Goal: Information Seeking & Learning: Find specific fact

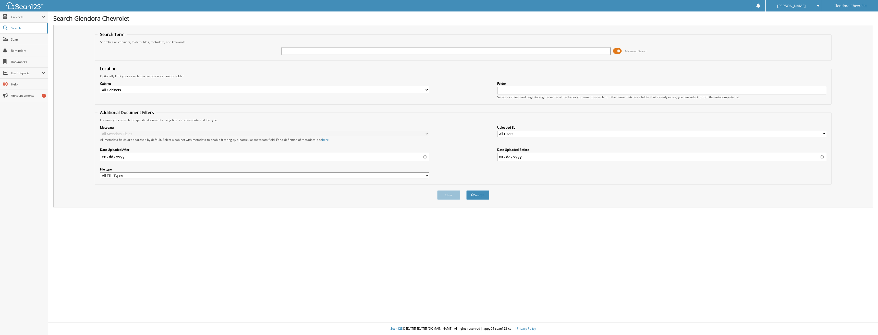
click at [316, 52] on input "text" at bounding box center [446, 51] width 329 height 8
type input "40407"
click at [466, 190] on button "Search" at bounding box center [477, 194] width 23 height 9
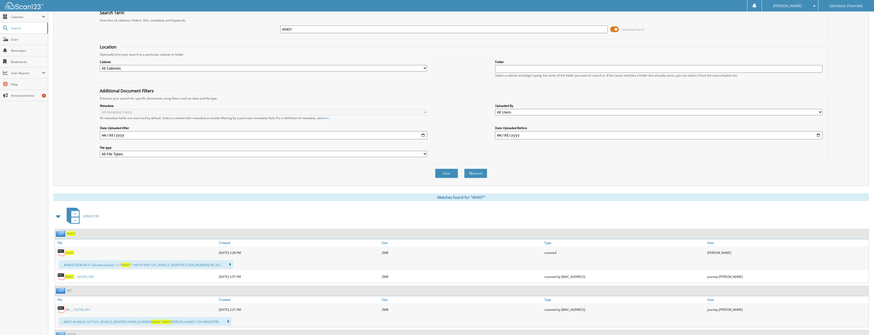
scroll to position [51, 0]
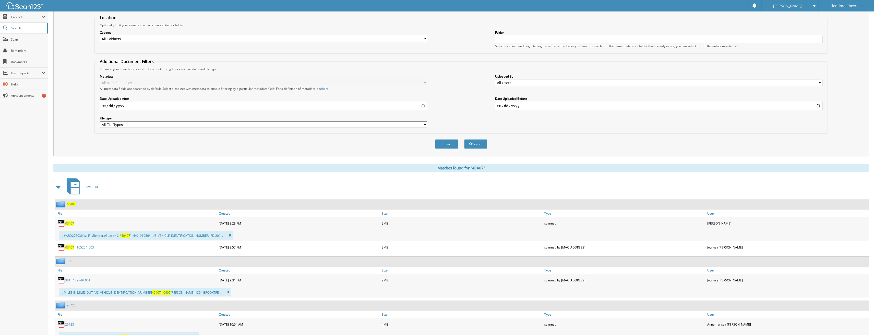
click at [69, 225] on span "40407" at bounding box center [69, 223] width 9 height 4
click at [82, 237] on div "... #ARD275036 Wi-Fi: GlendoraGuest + 2 * 40407 " *H0191956* 1G6A15S68H0191956 …" at bounding box center [146, 235] width 174 height 9
click at [70, 224] on span "40407" at bounding box center [69, 223] width 9 height 4
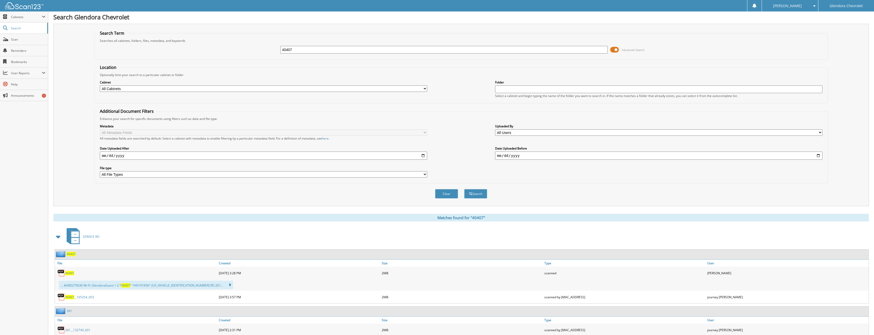
scroll to position [0, 0]
drag, startPoint x: 306, startPoint y: 53, endPoint x: 167, endPoint y: 47, distance: 138.2
click at [170, 48] on div "40407 Advanced Search" at bounding box center [461, 51] width 728 height 14
type input "40889"
click at [464, 190] on button "Search" at bounding box center [475, 194] width 23 height 9
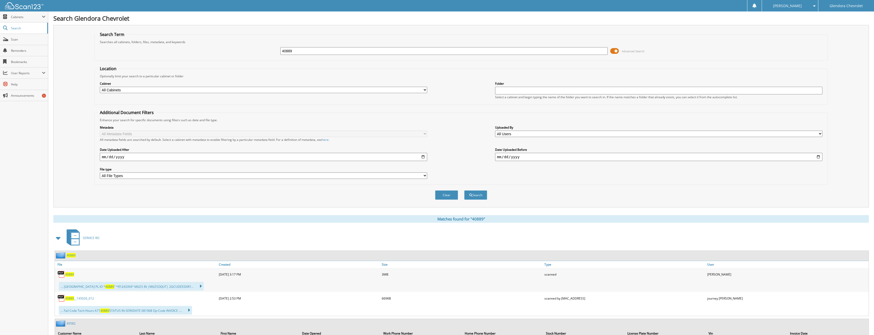
click at [67, 274] on span "40889" at bounding box center [69, 274] width 9 height 4
drag, startPoint x: 304, startPoint y: 50, endPoint x: 226, endPoint y: 50, distance: 77.6
click at [227, 49] on div "40889 Advanced Search" at bounding box center [461, 51] width 728 height 14
type input "40928"
click at [464, 190] on button "Search" at bounding box center [475, 194] width 23 height 9
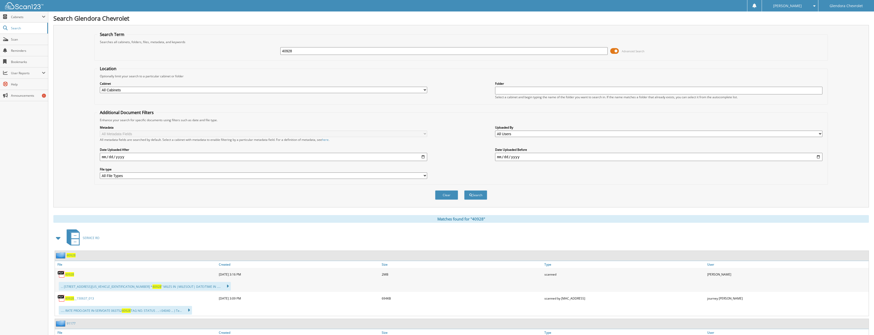
click at [68, 273] on span "40928" at bounding box center [69, 274] width 9 height 4
click at [73, 273] on span "40928" at bounding box center [69, 274] width 9 height 4
drag, startPoint x: 299, startPoint y: 51, endPoint x: 238, endPoint y: 49, distance: 60.8
click at [239, 49] on div "40928 Advanced Search" at bounding box center [461, 51] width 728 height 14
type input "40939"
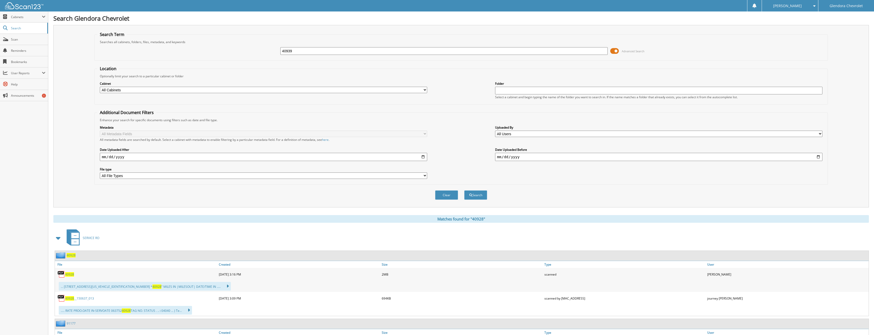
click at [464, 190] on button "Search" at bounding box center [475, 194] width 23 height 9
click at [68, 298] on span "40939" at bounding box center [69, 298] width 9 height 4
drag, startPoint x: 220, startPoint y: 57, endPoint x: 211, endPoint y: 58, distance: 9.4
click at [211, 58] on fieldset "Search Term Searches all cabinets, folders, files, metadata, and keywords 40939…" at bounding box center [460, 46] width 733 height 29
type input "1"
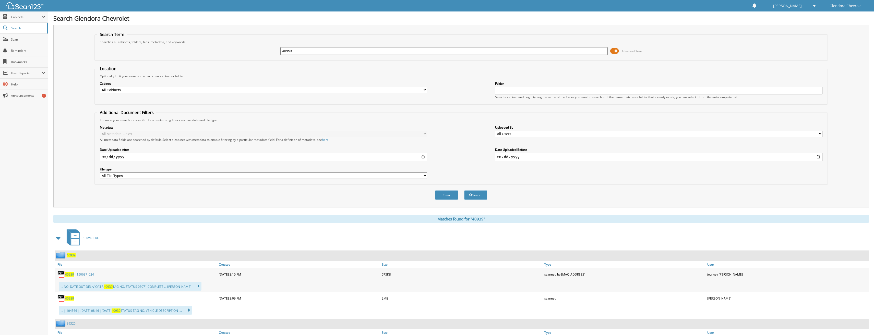
type input "40953"
click at [464, 190] on button "Search" at bounding box center [475, 194] width 23 height 9
click at [71, 275] on span "40953" at bounding box center [69, 274] width 9 height 4
click at [60, 275] on img at bounding box center [61, 275] width 8 height 8
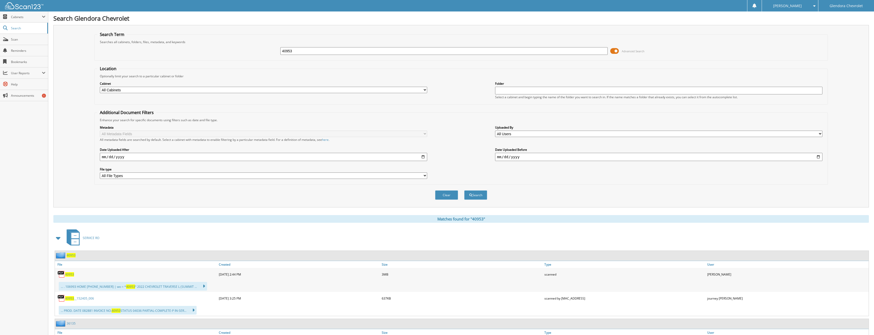
click at [73, 276] on span "40953" at bounding box center [69, 274] width 9 height 4
drag, startPoint x: 361, startPoint y: 53, endPoint x: 219, endPoint y: 50, distance: 142.2
click at [219, 50] on div "40953 Advanced Search" at bounding box center [461, 51] width 728 height 14
type input "40971"
click at [464, 190] on button "Search" at bounding box center [475, 194] width 23 height 9
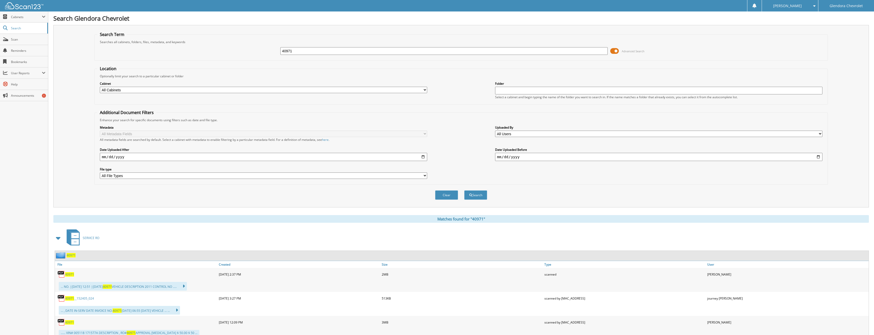
click at [70, 275] on span "40971" at bounding box center [69, 274] width 9 height 4
drag, startPoint x: 283, startPoint y: 52, endPoint x: 245, endPoint y: 56, distance: 37.5
click at [247, 55] on div "40971 Advanced Search" at bounding box center [461, 51] width 728 height 14
type input "41282"
click at [464, 190] on button "Search" at bounding box center [475, 194] width 23 height 9
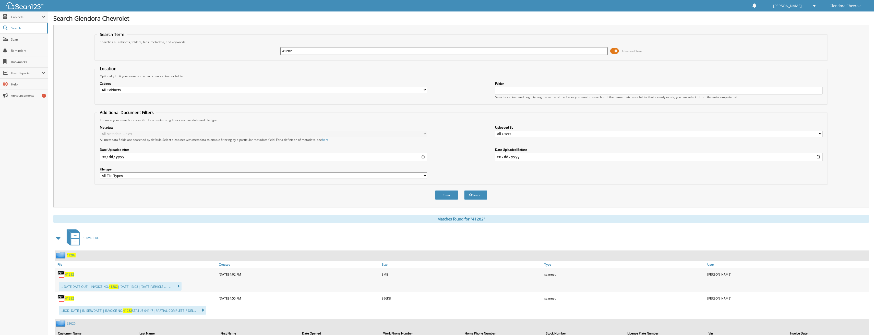
click at [67, 274] on span "41282" at bounding box center [69, 274] width 9 height 4
click at [69, 274] on span "41282" at bounding box center [69, 274] width 9 height 4
drag, startPoint x: 315, startPoint y: 50, endPoint x: 192, endPoint y: 47, distance: 122.3
click at [194, 47] on div "41282 Advanced Search" at bounding box center [461, 51] width 728 height 14
type input "41596"
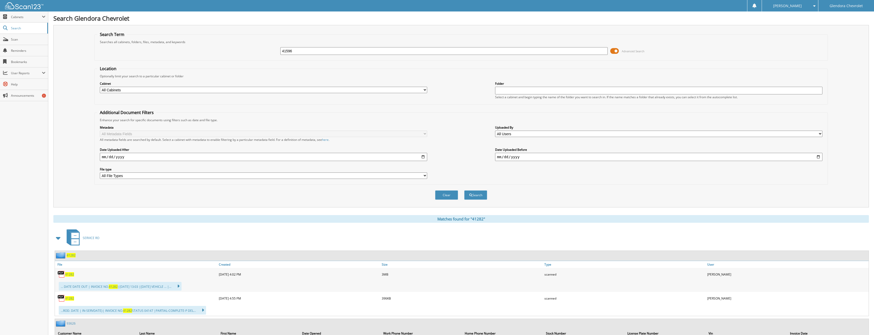
click at [464, 190] on button "Search" at bounding box center [475, 194] width 23 height 9
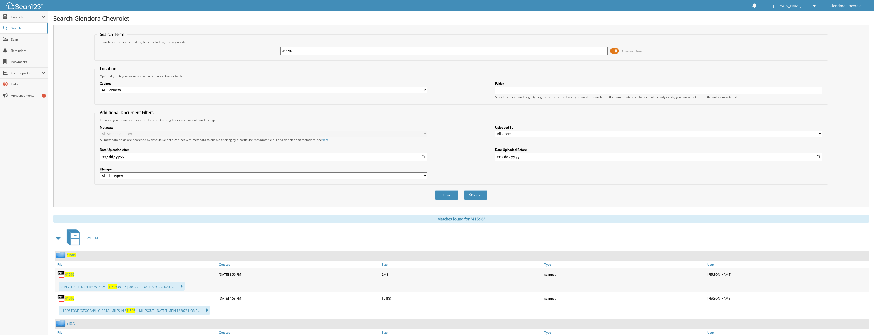
click at [71, 274] on span "41596" at bounding box center [69, 274] width 9 height 4
drag, startPoint x: 321, startPoint y: 54, endPoint x: 219, endPoint y: 51, distance: 101.9
click at [219, 51] on div "41596 Advanced Search" at bounding box center [461, 51] width 728 height 14
type input "41618"
click at [464, 190] on button "Search" at bounding box center [475, 194] width 23 height 9
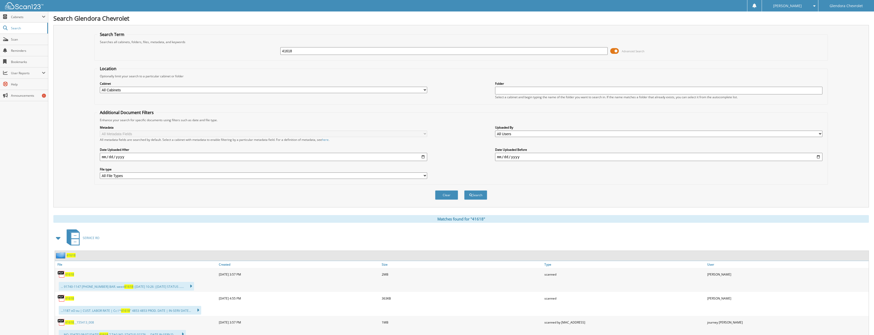
click at [70, 275] on span "41618" at bounding box center [69, 274] width 9 height 4
click at [62, 274] on img at bounding box center [61, 275] width 8 height 8
click at [68, 274] on span "41618" at bounding box center [69, 274] width 9 height 4
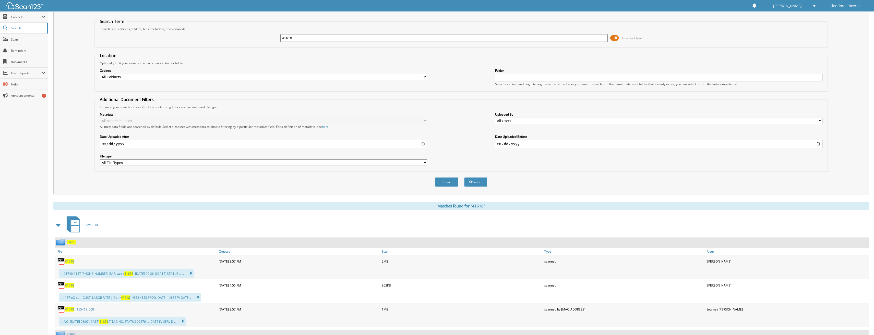
scroll to position [26, 0]
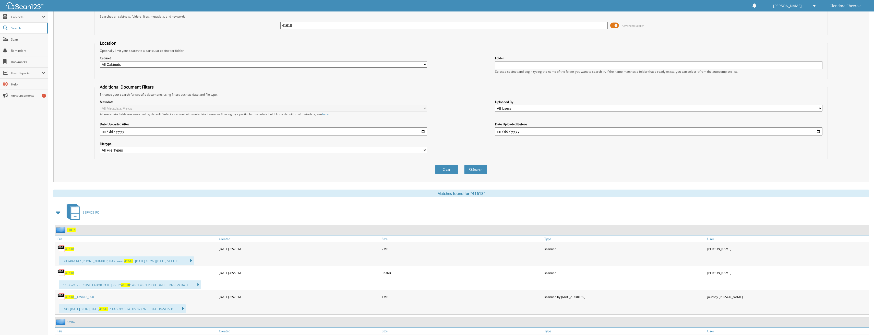
click at [69, 251] on span "41618" at bounding box center [69, 249] width 9 height 4
drag, startPoint x: 304, startPoint y: 28, endPoint x: 253, endPoint y: 32, distance: 51.0
click at [254, 32] on div "41618 Advanced Search" at bounding box center [461, 26] width 728 height 14
type input "41500"
click at [464, 165] on button "Search" at bounding box center [475, 169] width 23 height 9
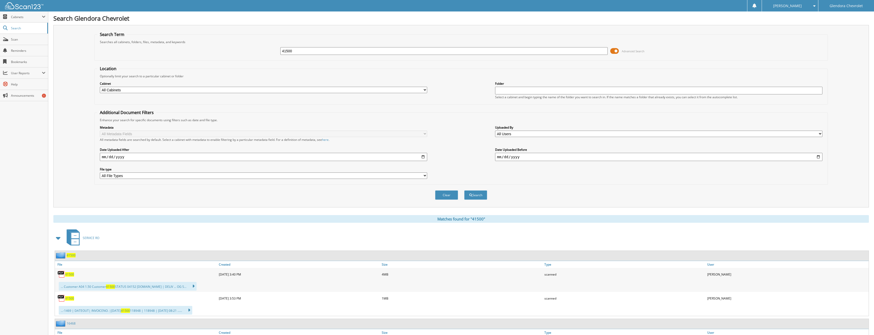
click at [69, 273] on span "41500" at bounding box center [69, 274] width 9 height 4
drag, startPoint x: 304, startPoint y: 50, endPoint x: 235, endPoint y: 52, distance: 68.7
click at [235, 52] on div "41500 Advanced Search" at bounding box center [461, 51] width 728 height 14
type input "41513"
click at [464, 190] on button "Search" at bounding box center [475, 194] width 23 height 9
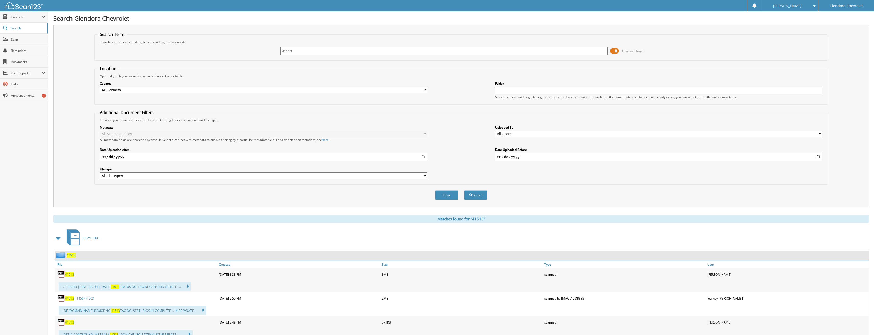
click at [73, 274] on span "41513" at bounding box center [69, 274] width 9 height 4
click at [70, 275] on span "41513" at bounding box center [69, 274] width 9 height 4
click at [62, 274] on img at bounding box center [61, 275] width 8 height 8
drag, startPoint x: 315, startPoint y: 53, endPoint x: 222, endPoint y: 57, distance: 93.8
click at [222, 57] on div "41513 Advanced Search" at bounding box center [461, 51] width 728 height 14
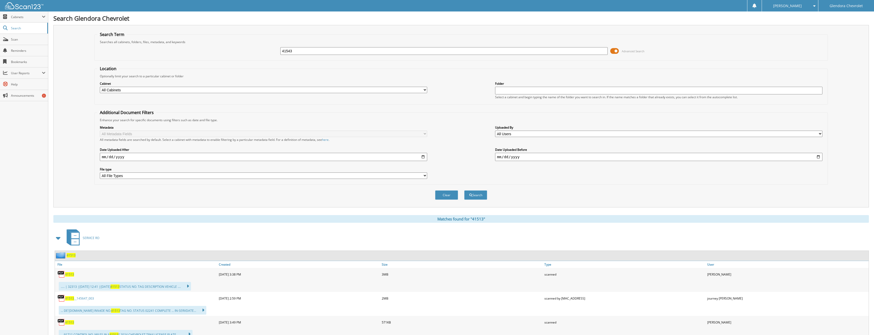
type input "41543"
click at [464, 190] on button "Search" at bounding box center [475, 194] width 23 height 9
click at [61, 274] on img at bounding box center [61, 275] width 8 height 8
click at [63, 300] on img at bounding box center [61, 299] width 8 height 8
click at [66, 299] on span "41543" at bounding box center [69, 298] width 9 height 4
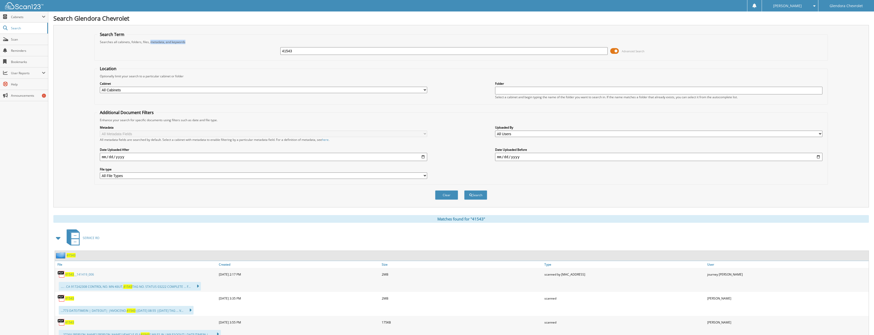
drag, startPoint x: 240, startPoint y: 50, endPoint x: 150, endPoint y: 42, distance: 90.8
click at [150, 42] on fieldset "Search Term Searches all cabinets, folders, files, metadata, and keywords 41543…" at bounding box center [460, 46] width 733 height 29
drag, startPoint x: 306, startPoint y: 49, endPoint x: 216, endPoint y: 48, distance: 89.6
click at [217, 48] on div "41543 Advanced Search" at bounding box center [461, 51] width 728 height 14
type input "41576"
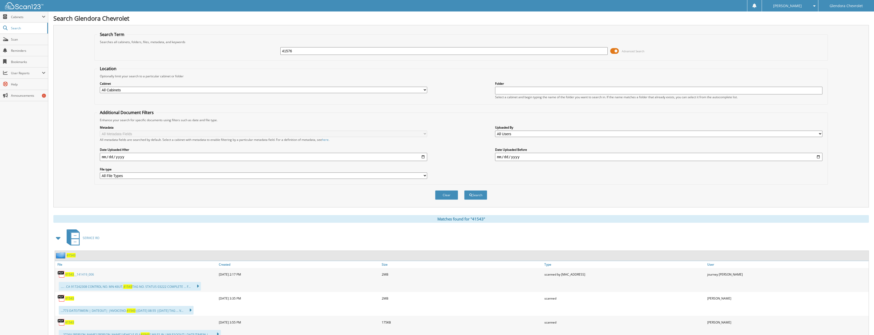
click at [464, 190] on button "Search" at bounding box center [475, 194] width 23 height 9
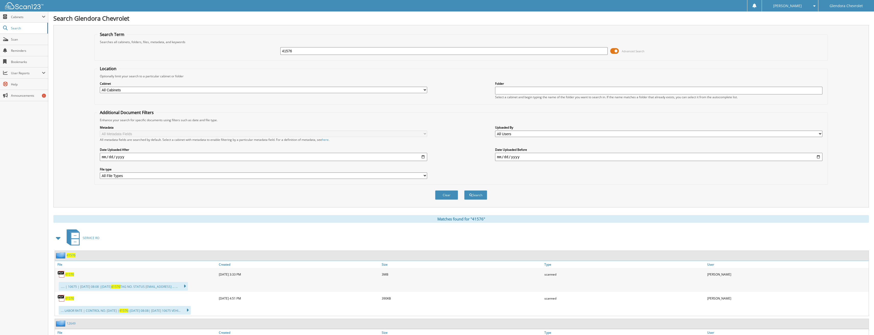
click at [70, 274] on span "41576" at bounding box center [69, 274] width 9 height 4
click at [68, 274] on span "41576" at bounding box center [69, 274] width 9 height 4
click at [72, 274] on span "41576" at bounding box center [69, 274] width 9 height 4
click at [61, 274] on img at bounding box center [61, 275] width 8 height 8
click at [70, 275] on span "41576" at bounding box center [69, 274] width 9 height 4
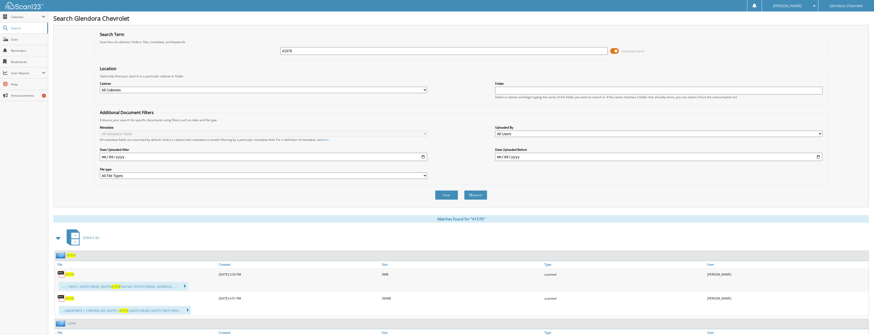
click at [70, 275] on span "41576" at bounding box center [69, 274] width 9 height 4
click at [59, 274] on img at bounding box center [61, 275] width 8 height 8
click at [71, 274] on span "41576" at bounding box center [69, 274] width 9 height 4
drag, startPoint x: 304, startPoint y: 53, endPoint x: 206, endPoint y: 53, distance: 98.3
click at [206, 53] on div "41576 Advanced Search" at bounding box center [461, 51] width 728 height 14
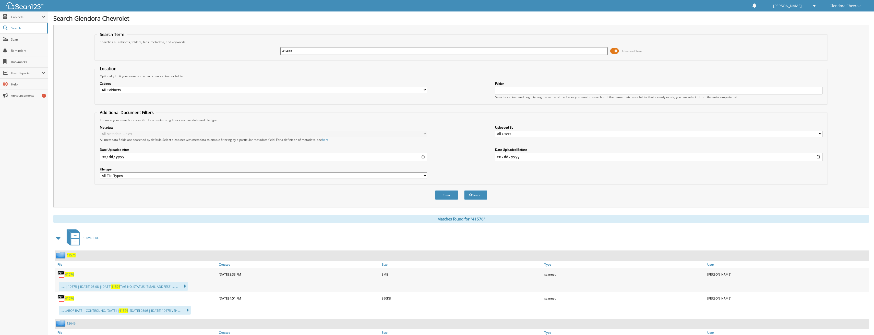
type input "41433"
click at [464, 190] on button "Search" at bounding box center [475, 194] width 23 height 9
click at [62, 275] on img at bounding box center [61, 275] width 8 height 8
click at [71, 276] on span "41433" at bounding box center [69, 274] width 9 height 4
drag, startPoint x: 300, startPoint y: 52, endPoint x: 249, endPoint y: 56, distance: 50.7
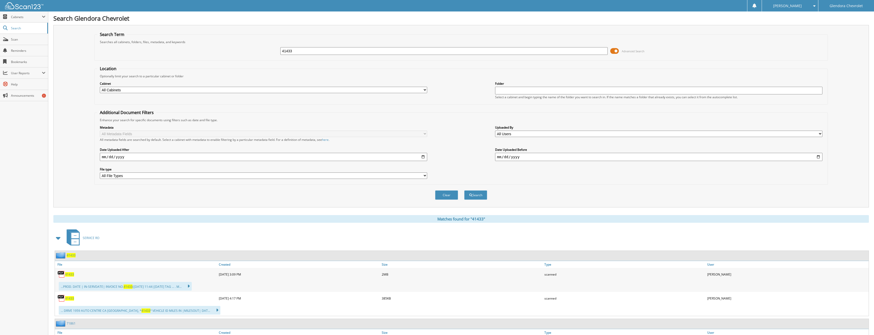
click at [249, 56] on div "41433 Advanced Search" at bounding box center [461, 51] width 728 height 14
type input "41641"
click at [464, 190] on button "Search" at bounding box center [475, 194] width 23 height 9
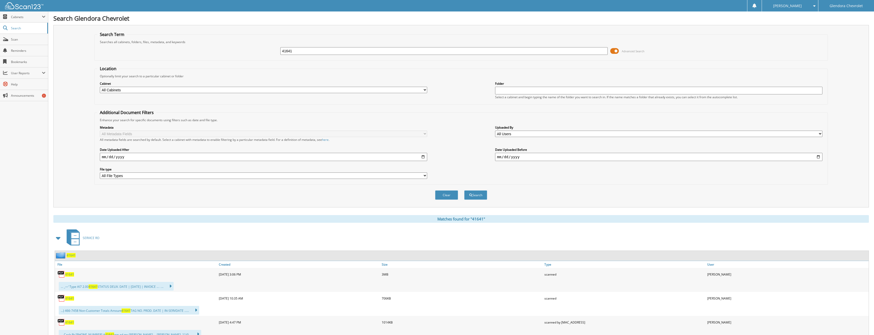
click at [67, 274] on span "41641" at bounding box center [69, 274] width 9 height 4
click at [61, 274] on img at bounding box center [61, 275] width 8 height 8
drag, startPoint x: 343, startPoint y: 52, endPoint x: 193, endPoint y: 50, distance: 150.6
click at [202, 49] on div "41641 Advanced Search" at bounding box center [461, 51] width 728 height 14
type input "41664"
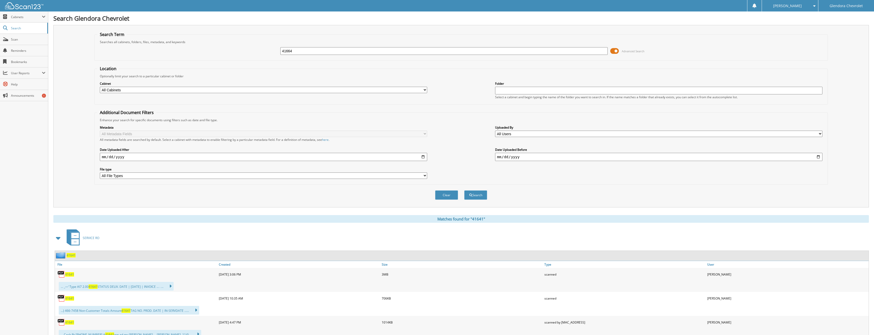
click at [464, 190] on button "Search" at bounding box center [475, 194] width 23 height 9
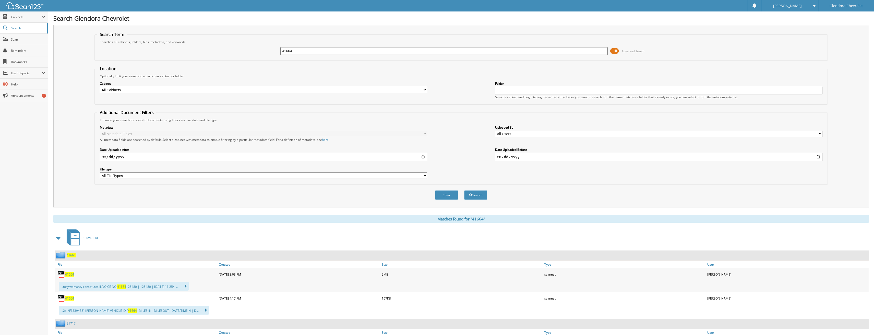
click at [69, 275] on span "41664" at bounding box center [69, 274] width 9 height 4
click at [73, 275] on span "41664" at bounding box center [69, 274] width 9 height 4
click at [308, 47] on div "41664" at bounding box center [444, 51] width 328 height 9
drag, startPoint x: 307, startPoint y: 51, endPoint x: 254, endPoint y: 47, distance: 53.3
click at [254, 47] on div "41664 Advanced Search" at bounding box center [461, 51] width 728 height 14
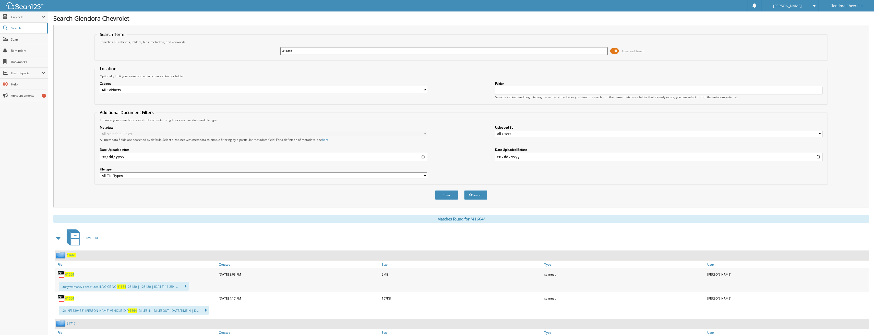
type input "41683"
click at [464, 190] on button "Search" at bounding box center [475, 194] width 23 height 9
click at [71, 276] on span "41683" at bounding box center [69, 274] width 9 height 4
click at [69, 274] on span "41683" at bounding box center [69, 274] width 9 height 4
click at [62, 275] on img at bounding box center [61, 275] width 8 height 8
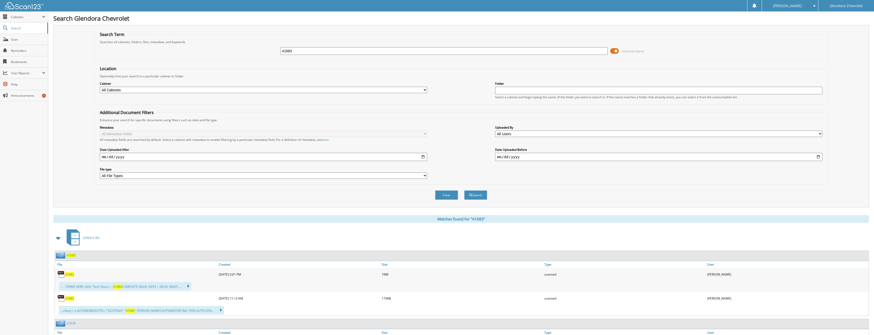
click at [71, 274] on span "41683" at bounding box center [69, 274] width 9 height 4
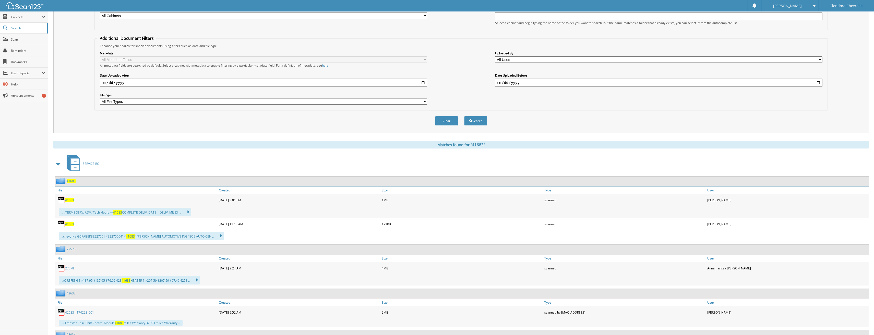
scroll to position [77, 0]
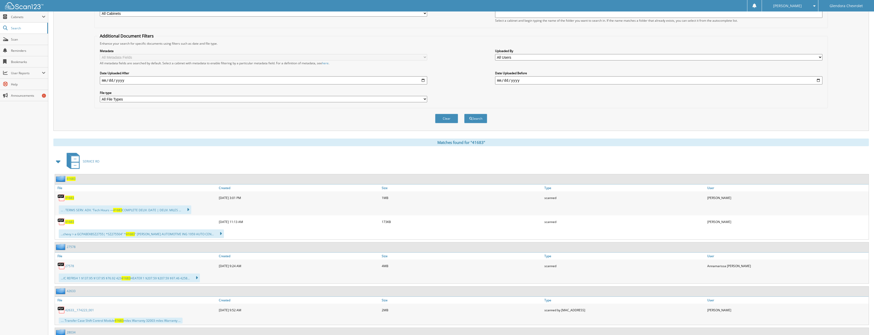
click at [71, 201] on div "41683" at bounding box center [136, 198] width 163 height 10
click at [71, 198] on span "41683" at bounding box center [69, 198] width 9 height 4
click at [67, 198] on span "41683" at bounding box center [69, 198] width 9 height 4
click at [70, 198] on span "41683" at bounding box center [69, 198] width 9 height 4
click at [72, 199] on span "41683" at bounding box center [69, 198] width 9 height 4
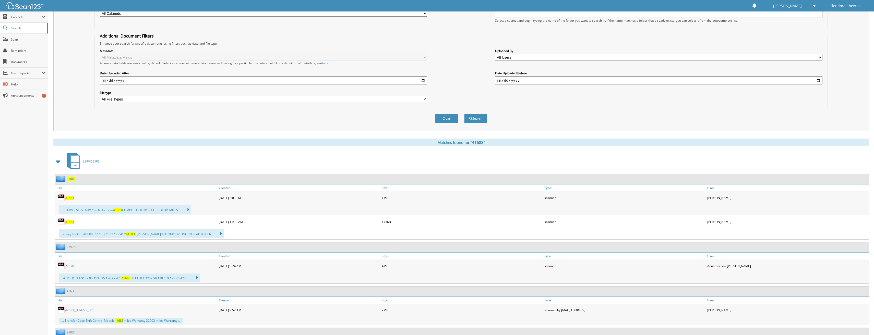
click at [72, 199] on span "41683" at bounding box center [69, 198] width 9 height 4
click at [71, 223] on span "41683" at bounding box center [69, 222] width 9 height 4
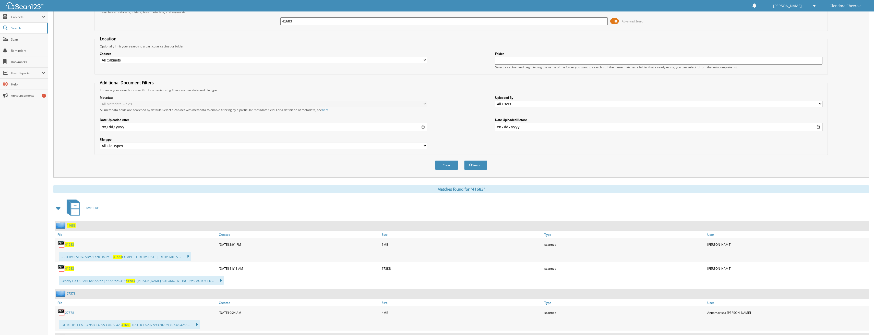
scroll to position [0, 0]
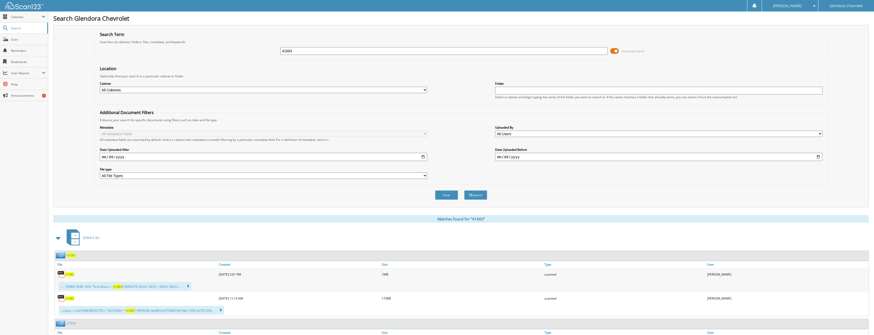
drag, startPoint x: 293, startPoint y: 53, endPoint x: 254, endPoint y: 54, distance: 39.1
click at [255, 54] on div "41683 Advanced Search" at bounding box center [461, 51] width 728 height 14
type input "41638"
click at [464, 190] on button "Search" at bounding box center [475, 194] width 23 height 9
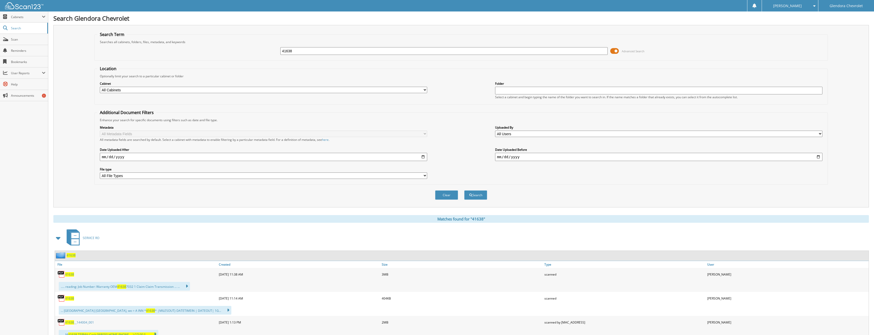
click at [70, 273] on span "41638" at bounding box center [69, 274] width 9 height 4
click at [71, 275] on span "41638" at bounding box center [69, 274] width 9 height 4
click at [73, 274] on span "41638" at bounding box center [69, 274] width 9 height 4
click at [67, 274] on span "41638" at bounding box center [69, 274] width 9 height 4
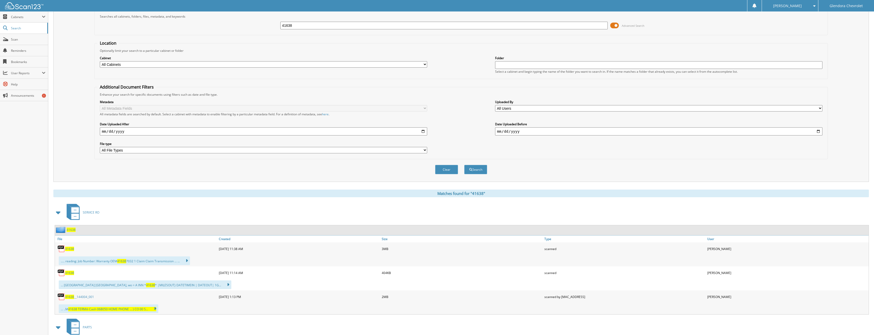
click at [72, 274] on span "41638" at bounding box center [69, 273] width 9 height 4
click at [69, 273] on span "41638" at bounding box center [69, 273] width 9 height 4
click at [71, 275] on span "41638" at bounding box center [69, 273] width 9 height 4
click at [71, 274] on span "41638" at bounding box center [69, 273] width 9 height 4
click at [71, 271] on span "41638" at bounding box center [69, 273] width 9 height 4
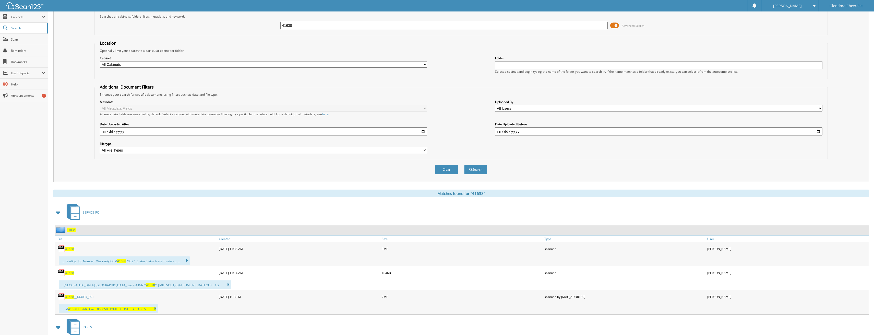
click at [73, 275] on div "41638" at bounding box center [136, 273] width 163 height 10
click at [73, 273] on span "41638" at bounding box center [69, 273] width 9 height 4
drag, startPoint x: 298, startPoint y: 24, endPoint x: 260, endPoint y: 23, distance: 37.8
click at [260, 23] on div "41638 Advanced Search" at bounding box center [461, 26] width 728 height 14
type input "41594"
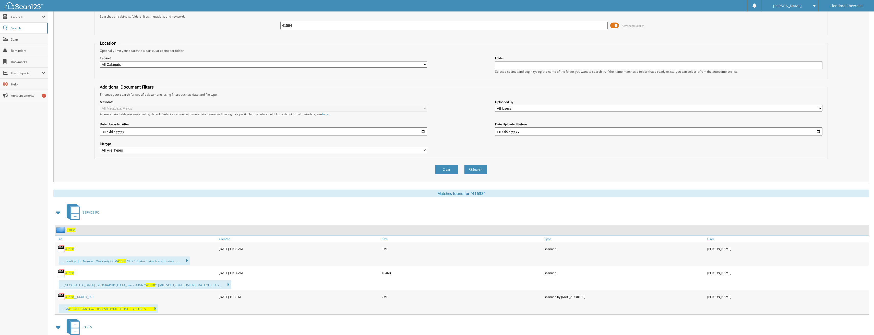
click at [464, 165] on button "Search" at bounding box center [475, 169] width 23 height 9
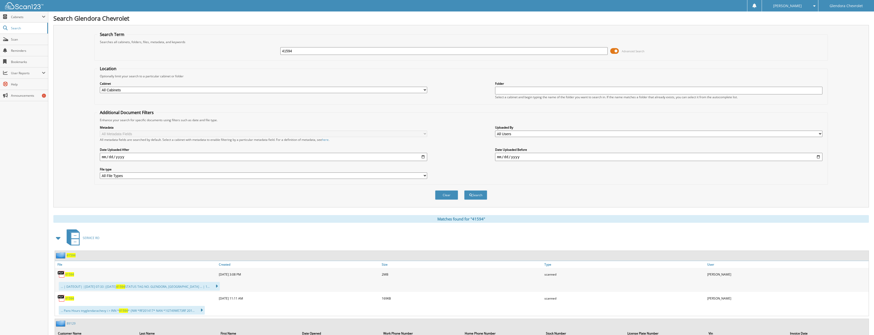
click at [72, 298] on span "41594" at bounding box center [69, 298] width 9 height 4
click at [67, 299] on span "41594" at bounding box center [69, 298] width 9 height 4
drag, startPoint x: 306, startPoint y: 51, endPoint x: 236, endPoint y: 52, distance: 69.2
click at [236, 52] on div "41594 Advanced Search" at bounding box center [461, 51] width 728 height 14
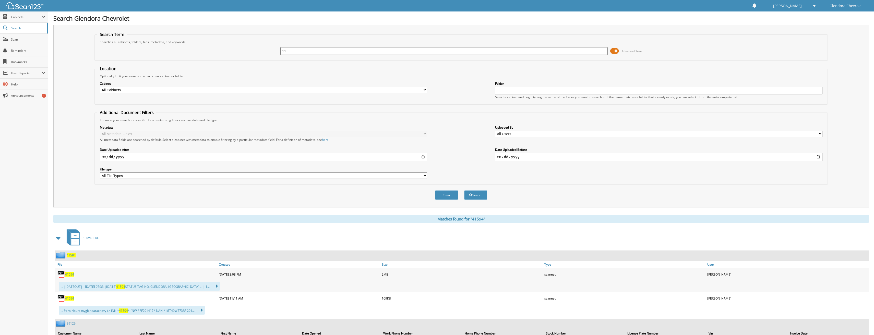
type input "1"
type input "41641"
click at [464, 190] on button "Search" at bounding box center [475, 194] width 23 height 9
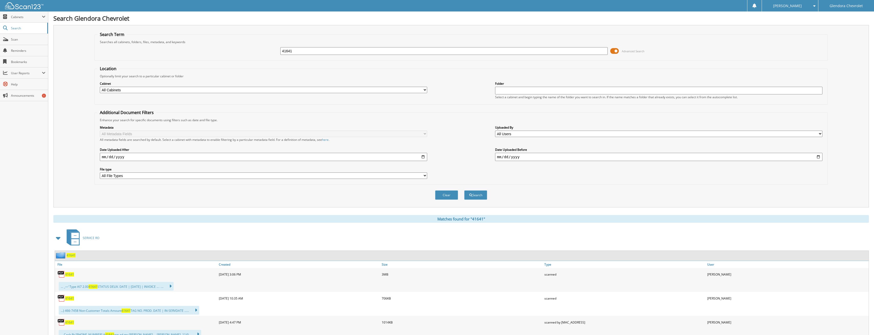
click at [71, 298] on span "41641" at bounding box center [69, 298] width 9 height 4
click at [70, 298] on span "41641" at bounding box center [69, 298] width 9 height 4
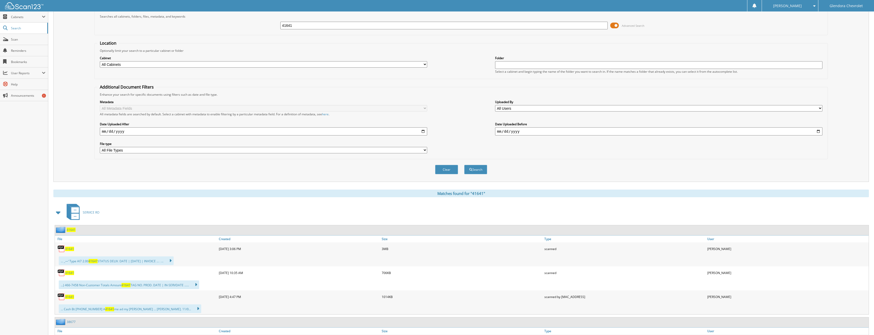
click at [70, 250] on span "41641" at bounding box center [69, 249] width 9 height 4
click at [70, 249] on span "41641" at bounding box center [69, 249] width 9 height 4
click at [69, 273] on span "41641" at bounding box center [69, 273] width 9 height 4
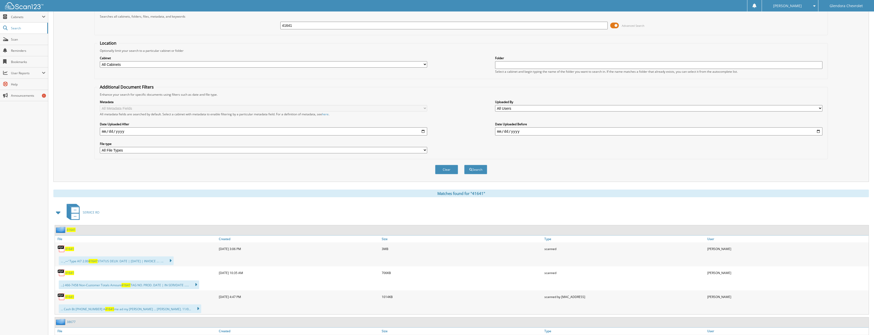
click at [69, 273] on span "41641" at bounding box center [69, 273] width 9 height 4
click at [72, 273] on span "41641" at bounding box center [69, 273] width 9 height 4
drag, startPoint x: 307, startPoint y: 27, endPoint x: 221, endPoint y: 24, distance: 86.6
click at [221, 25] on div "41641 Advanced Search" at bounding box center [461, 26] width 728 height 14
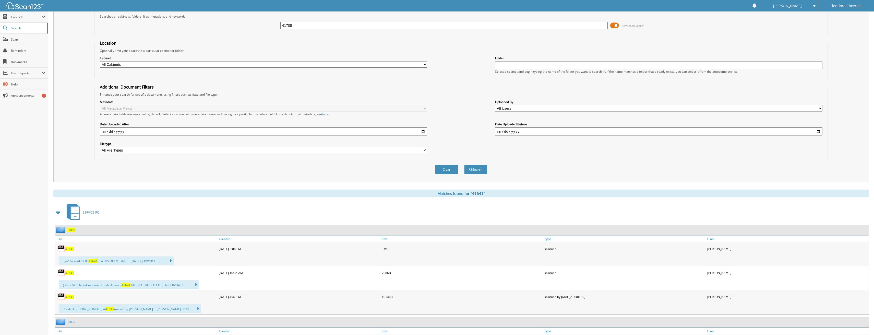
type input "41708"
click at [464, 165] on button "Search" at bounding box center [475, 169] width 23 height 9
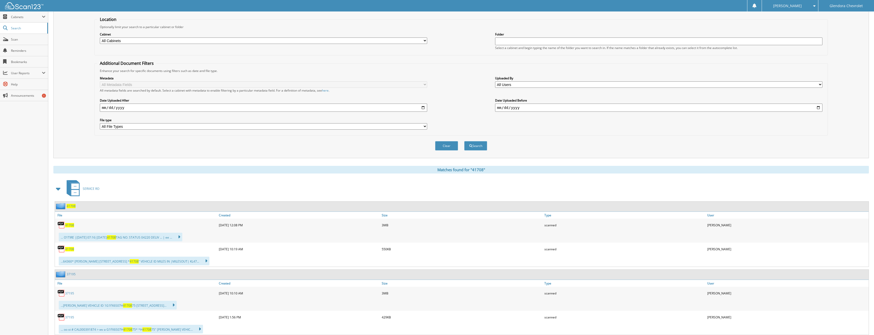
scroll to position [51, 0]
click at [71, 247] on span "41708" at bounding box center [69, 247] width 9 height 4
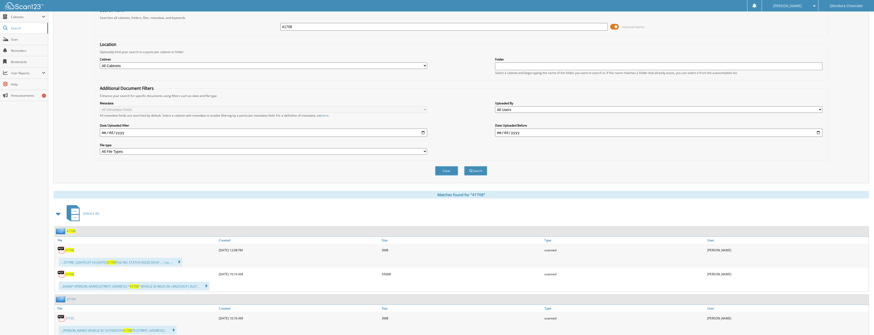
scroll to position [0, 0]
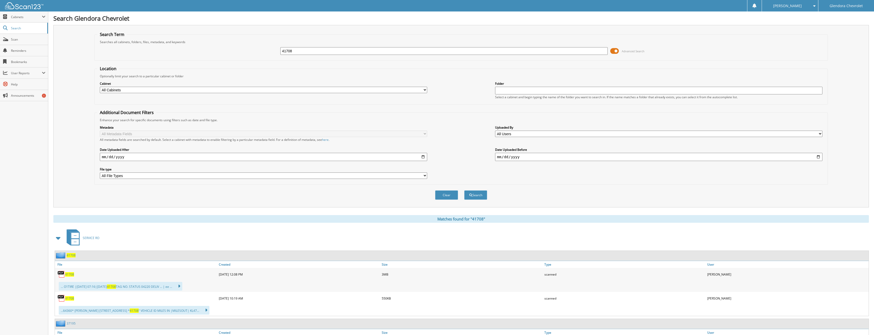
drag, startPoint x: 303, startPoint y: 50, endPoint x: 182, endPoint y: 57, distance: 121.5
click at [182, 57] on div "41708 Advanced Search" at bounding box center [461, 51] width 728 height 14
type input "41806"
click at [464, 190] on button "Search" at bounding box center [475, 194] width 23 height 9
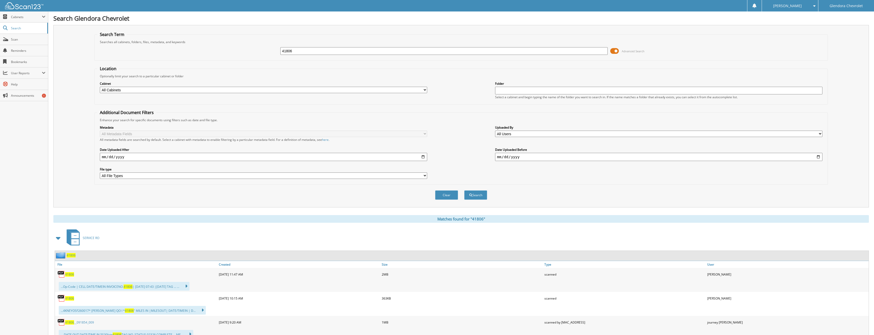
click at [73, 300] on span "41806" at bounding box center [69, 298] width 9 height 4
click at [70, 300] on span "41806" at bounding box center [69, 298] width 9 height 4
drag, startPoint x: 312, startPoint y: 51, endPoint x: 201, endPoint y: 52, distance: 111.3
click at [201, 52] on div "41806 Advanced Search" at bounding box center [461, 51] width 728 height 14
type input "41800"
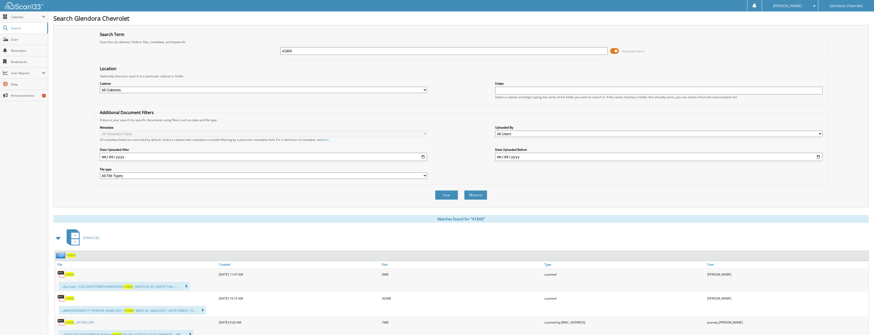
click at [464, 190] on button "Search" at bounding box center [475, 194] width 23 height 9
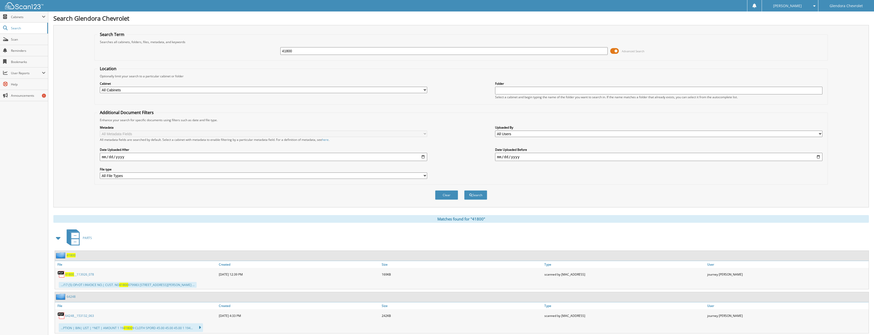
click at [257, 57] on div "41800 Advanced Search" at bounding box center [461, 51] width 728 height 14
type input "41796"
click at [464, 190] on button "Search" at bounding box center [475, 194] width 23 height 9
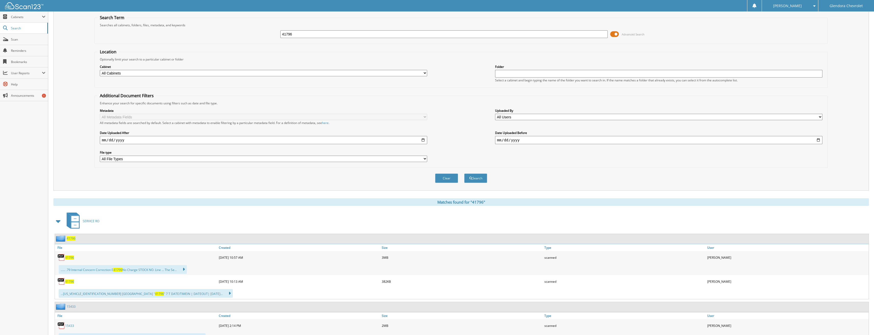
scroll to position [26, 0]
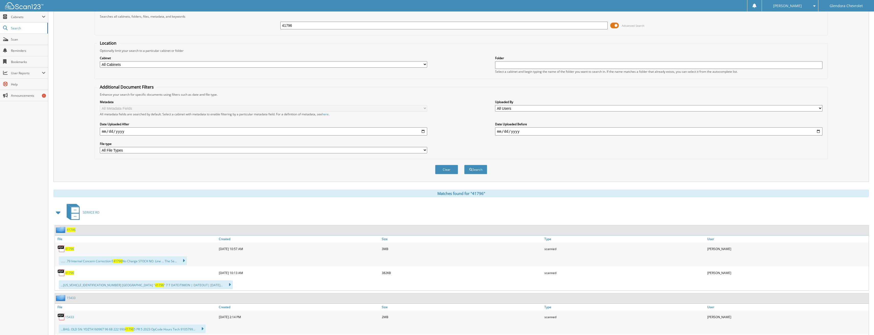
click at [71, 271] on span "41796" at bounding box center [69, 273] width 9 height 4
drag, startPoint x: 319, startPoint y: 28, endPoint x: 265, endPoint y: 28, distance: 54.1
click at [265, 28] on div "41796 Advanced Search" at bounding box center [461, 26] width 728 height 14
type input "41774"
click at [464, 165] on button "Search" at bounding box center [475, 169] width 23 height 9
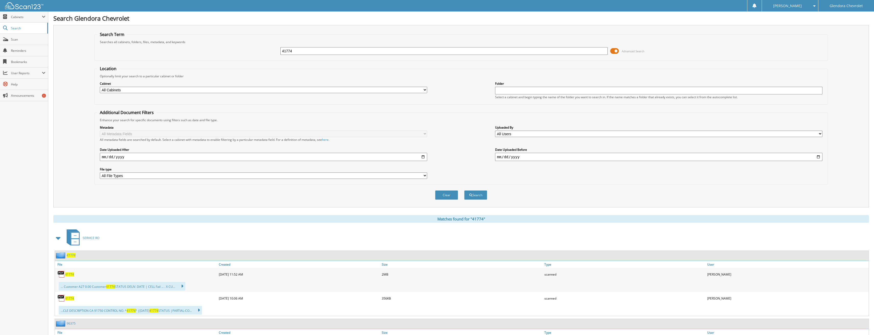
click at [69, 297] on span "41774" at bounding box center [69, 298] width 9 height 4
drag, startPoint x: 277, startPoint y: 51, endPoint x: 266, endPoint y: 50, distance: 11.8
click at [267, 51] on div "41774 Advanced Search" at bounding box center [461, 51] width 728 height 14
type input "41757"
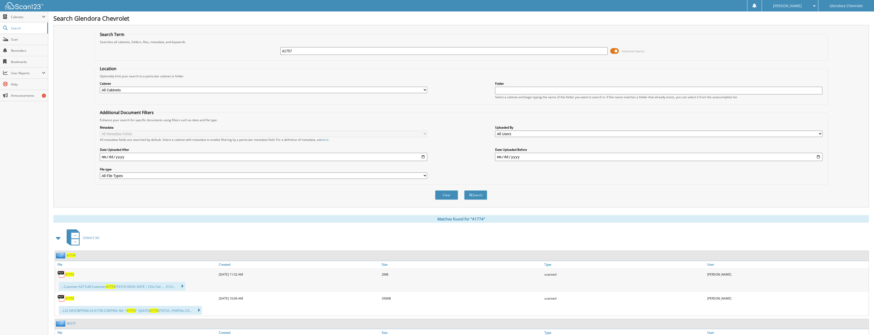
click at [464, 190] on button "Search" at bounding box center [475, 194] width 23 height 9
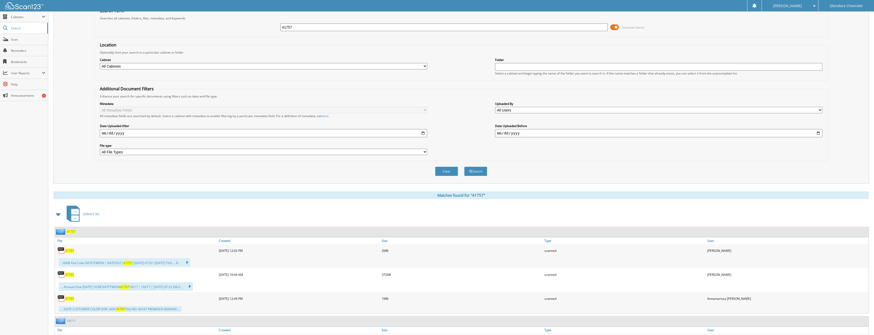
scroll to position [51, 0]
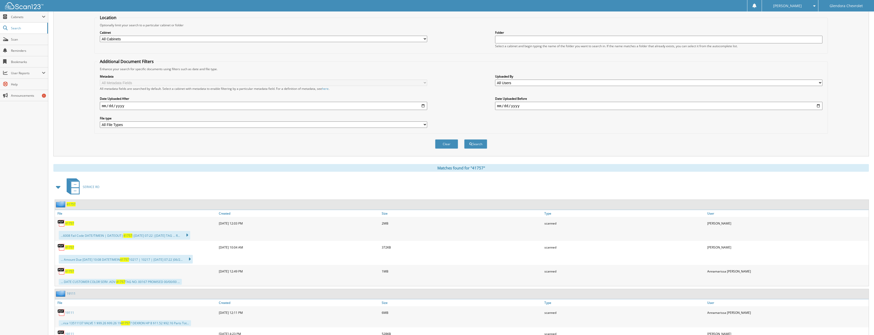
click at [72, 247] on span "41757" at bounding box center [69, 247] width 9 height 4
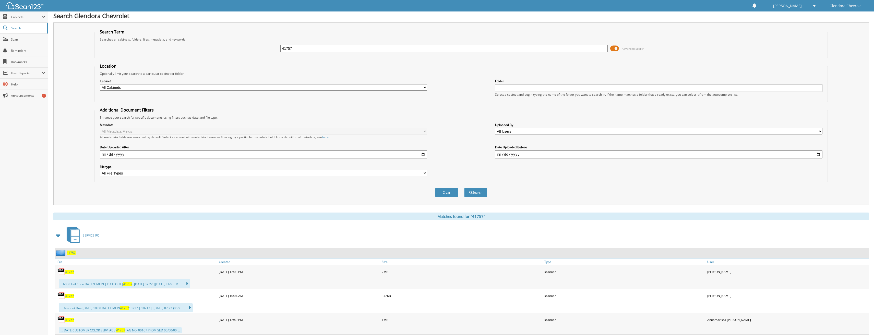
scroll to position [0, 0]
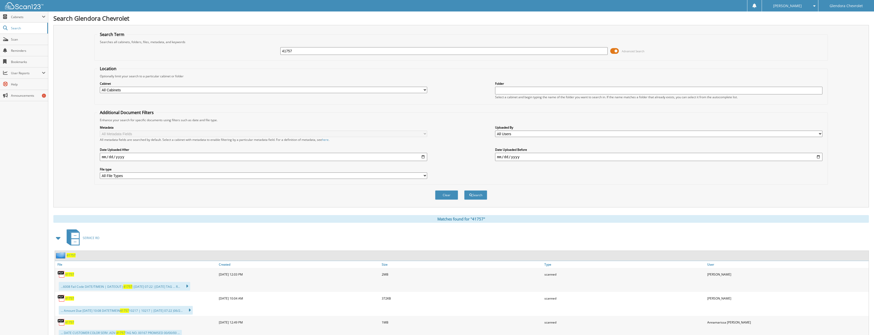
drag, startPoint x: 335, startPoint y: 53, endPoint x: 251, endPoint y: 54, distance: 84.0
click at [251, 54] on div "41757 Advanced Search" at bounding box center [461, 51] width 728 height 14
type input "41791"
click at [464, 190] on button "Search" at bounding box center [475, 194] width 23 height 9
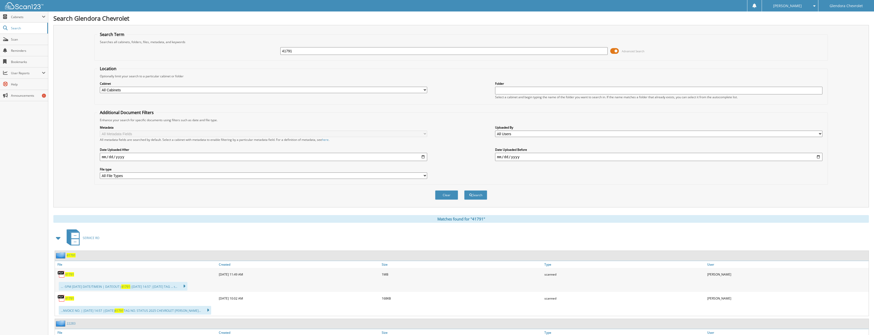
click at [70, 300] on span "41791" at bounding box center [69, 298] width 9 height 4
click at [70, 298] on span "41791" at bounding box center [69, 298] width 9 height 4
click at [70, 299] on span "41791" at bounding box center [69, 298] width 9 height 4
click at [61, 299] on img at bounding box center [61, 299] width 8 height 8
click at [70, 297] on span "41791" at bounding box center [69, 298] width 9 height 4
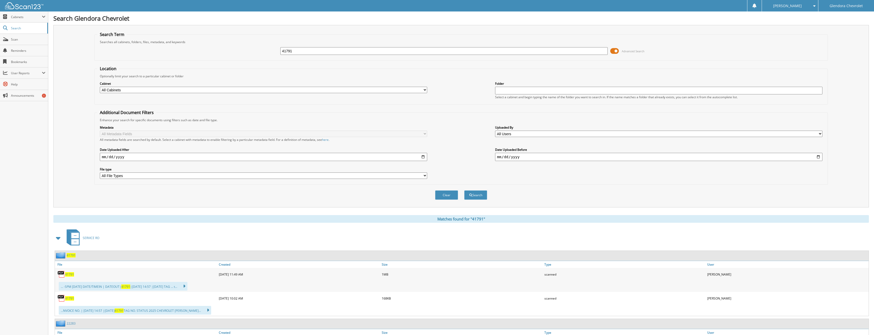
click at [70, 299] on span "41791" at bounding box center [69, 298] width 9 height 4
click at [72, 300] on span "41791" at bounding box center [69, 298] width 9 height 4
drag, startPoint x: 316, startPoint y: 55, endPoint x: 185, endPoint y: 56, distance: 130.5
click at [185, 56] on div "41791 Advanced Search" at bounding box center [461, 51] width 728 height 14
type input "41751"
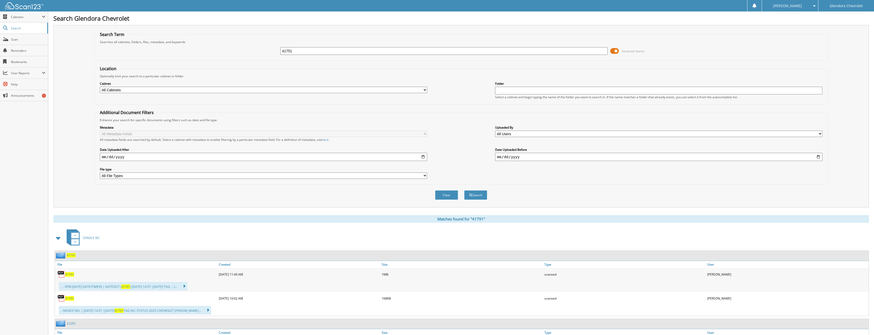
click at [464, 190] on button "Search" at bounding box center [475, 194] width 23 height 9
click at [73, 297] on span "41751" at bounding box center [69, 298] width 9 height 4
drag, startPoint x: 333, startPoint y: 51, endPoint x: 197, endPoint y: 59, distance: 136.1
click at [197, 59] on fieldset "Search Term Searches all cabinets, folders, files, metadata, and keywords 41751…" at bounding box center [460, 46] width 733 height 29
type input "41724"
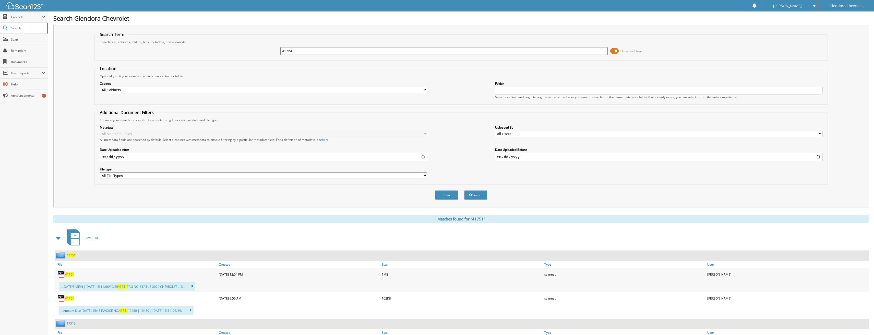
click at [464, 190] on button "Search" at bounding box center [475, 194] width 23 height 9
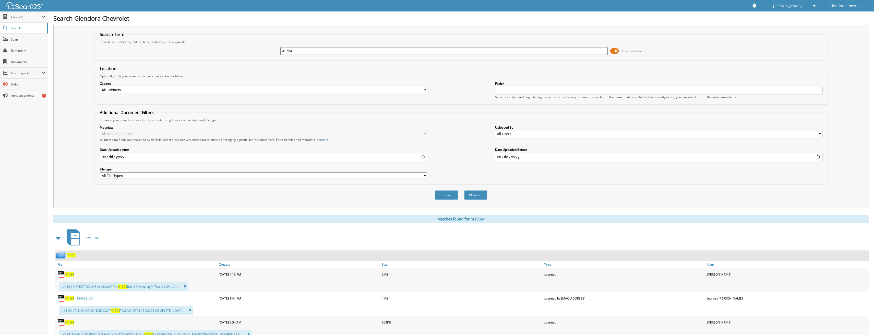
click at [71, 276] on span "41724" at bounding box center [69, 274] width 9 height 4
click at [71, 275] on span "41724" at bounding box center [69, 274] width 9 height 4
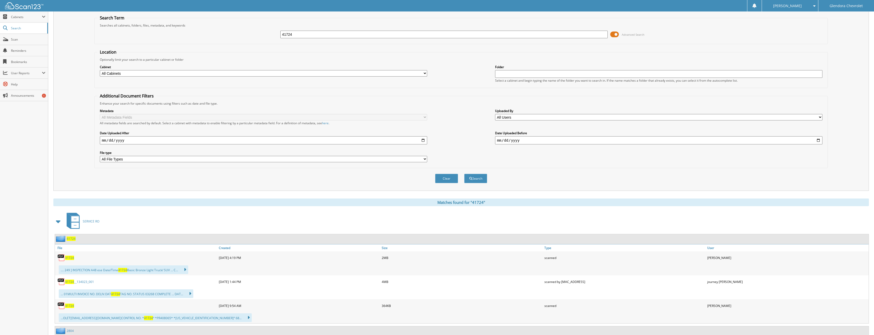
scroll to position [26, 0]
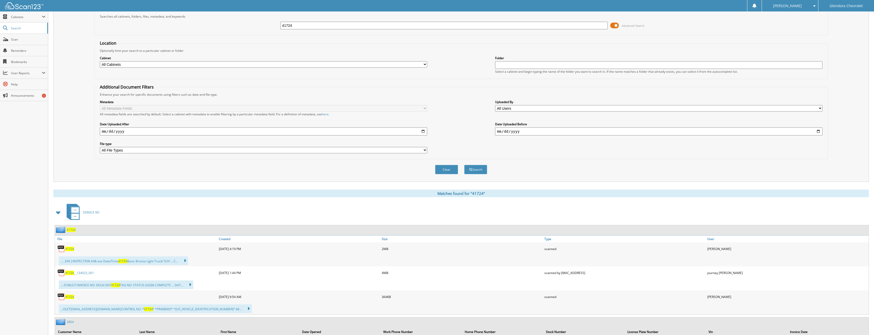
click at [69, 298] on span "41724" at bounding box center [69, 297] width 9 height 4
drag, startPoint x: 306, startPoint y: 27, endPoint x: 184, endPoint y: 26, distance: 121.8
click at [185, 26] on div "41724 Advanced Search" at bounding box center [461, 26] width 728 height 14
type input "41722"
click at [464, 165] on button "Search" at bounding box center [475, 169] width 23 height 9
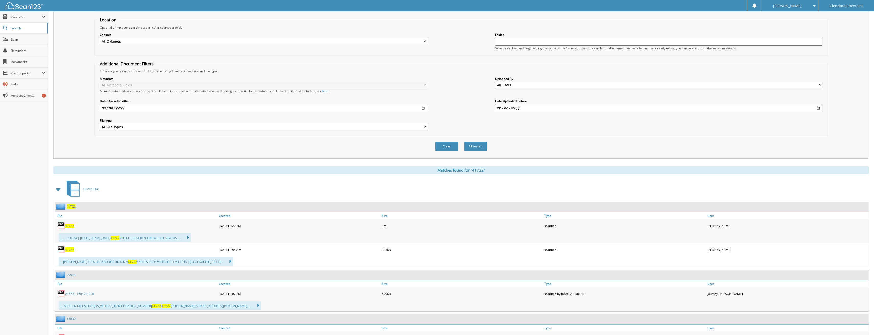
scroll to position [51, 0]
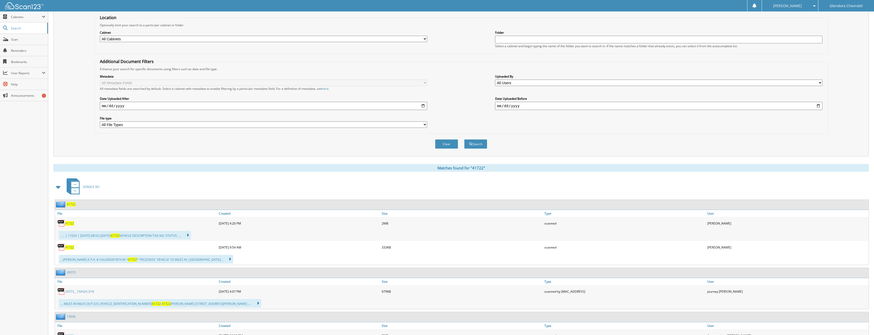
click at [69, 248] on span "41722" at bounding box center [69, 247] width 9 height 4
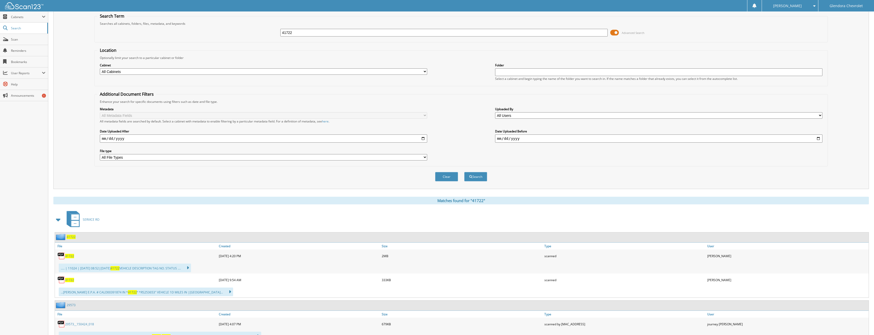
scroll to position [0, 0]
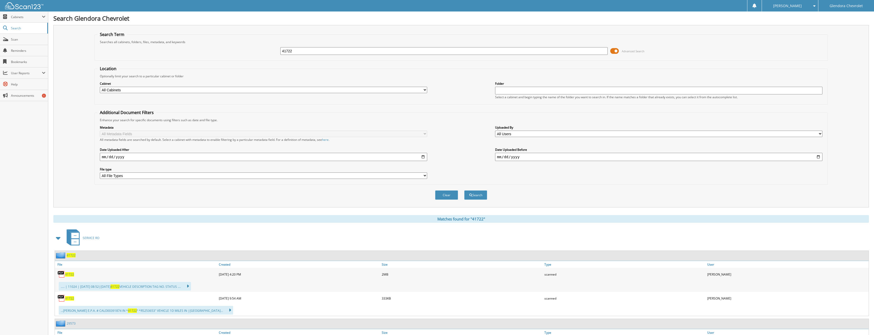
drag, startPoint x: 299, startPoint y: 50, endPoint x: 187, endPoint y: 51, distance: 112.1
click at [190, 51] on div "41722 Advanced Search" at bounding box center [461, 51] width 728 height 14
type input "41602"
click at [464, 190] on button "Search" at bounding box center [475, 194] width 23 height 9
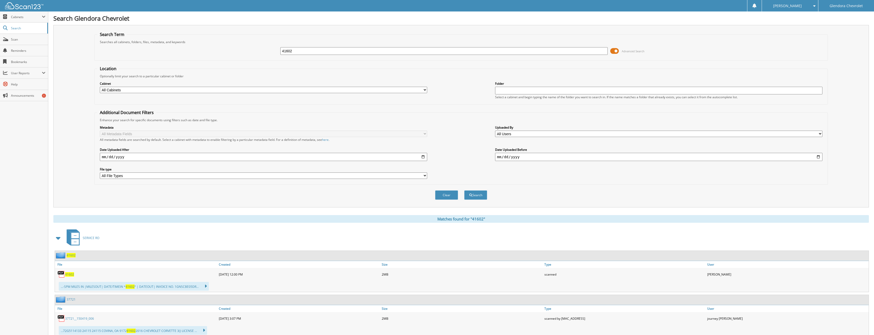
click at [70, 275] on span "41602" at bounding box center [69, 274] width 9 height 4
drag, startPoint x: 304, startPoint y: 51, endPoint x: 252, endPoint y: 53, distance: 51.6
click at [252, 53] on div "41602 Advanced Search" at bounding box center [461, 51] width 728 height 14
type input "41714"
click at [464, 190] on button "Search" at bounding box center [475, 194] width 23 height 9
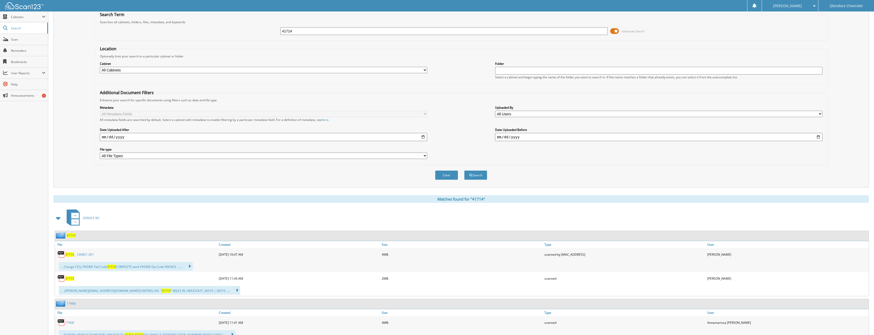
scroll to position [26, 0]
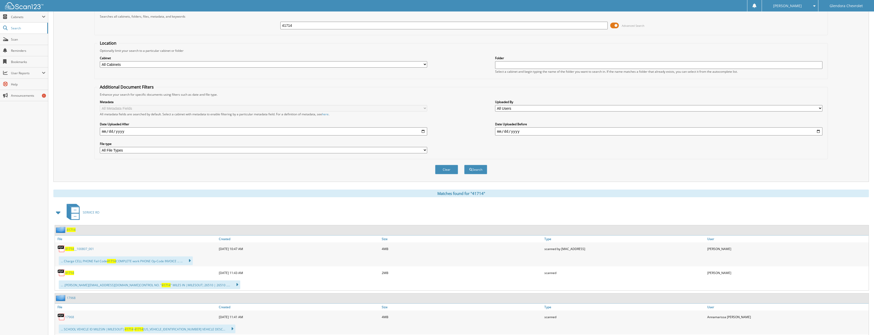
click at [68, 272] on span "41714" at bounding box center [69, 273] width 9 height 4
click at [72, 274] on span "41714" at bounding box center [69, 273] width 9 height 4
click at [71, 273] on span "41714" at bounding box center [69, 273] width 9 height 4
click at [70, 273] on span "41714" at bounding box center [69, 273] width 9 height 4
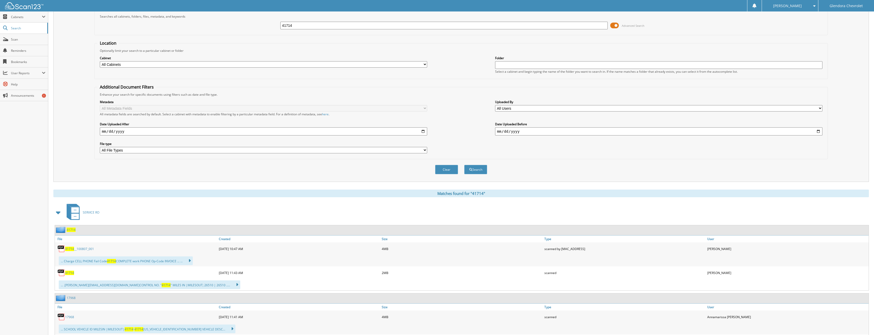
click at [61, 272] on img at bounding box center [61, 273] width 8 height 8
click at [69, 272] on span "41714" at bounding box center [69, 273] width 9 height 4
drag, startPoint x: 313, startPoint y: 24, endPoint x: 239, endPoint y: 28, distance: 73.6
click at [239, 28] on div "41714 Advanced Search" at bounding box center [461, 26] width 728 height 14
type input "41727"
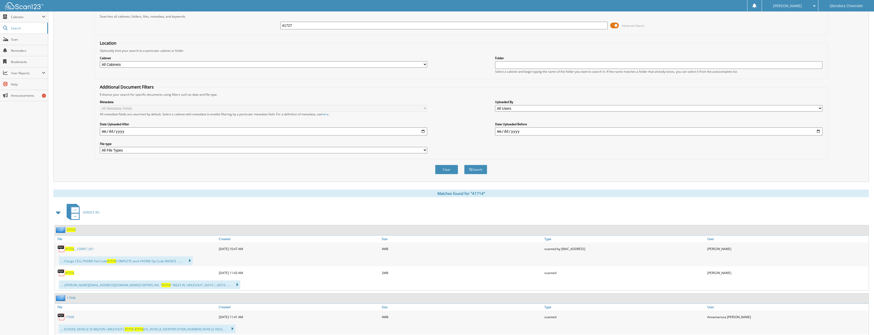
click at [464, 165] on button "Search" at bounding box center [475, 169] width 23 height 9
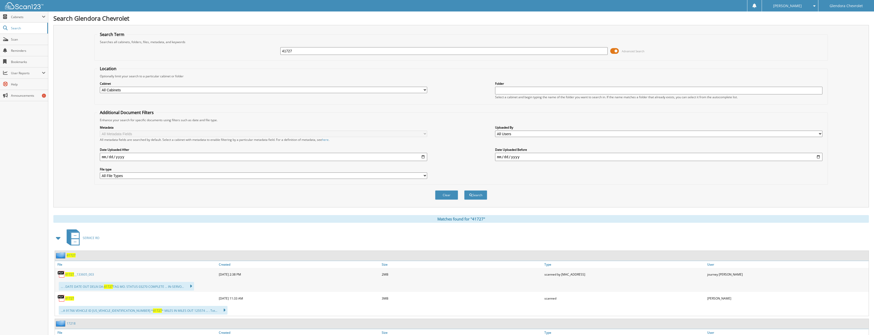
click at [73, 299] on span "41727" at bounding box center [69, 298] width 9 height 4
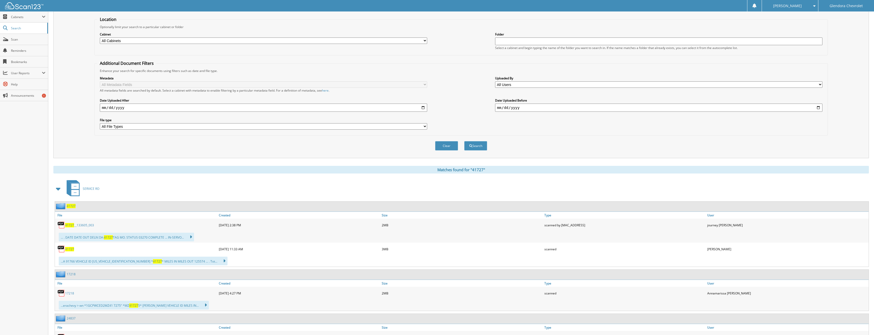
scroll to position [51, 0]
click at [69, 248] on span "41727" at bounding box center [69, 247] width 9 height 4
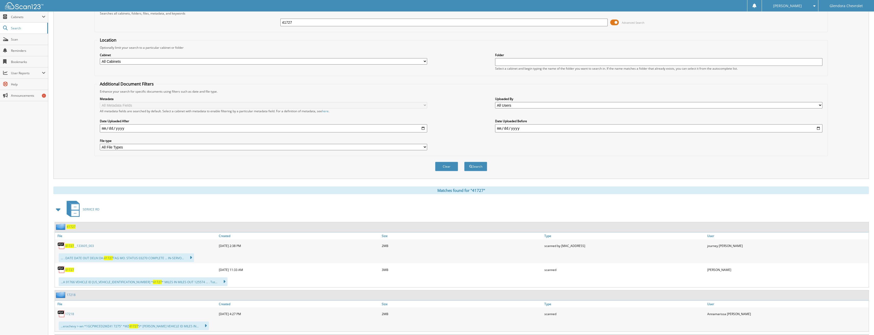
scroll to position [0, 0]
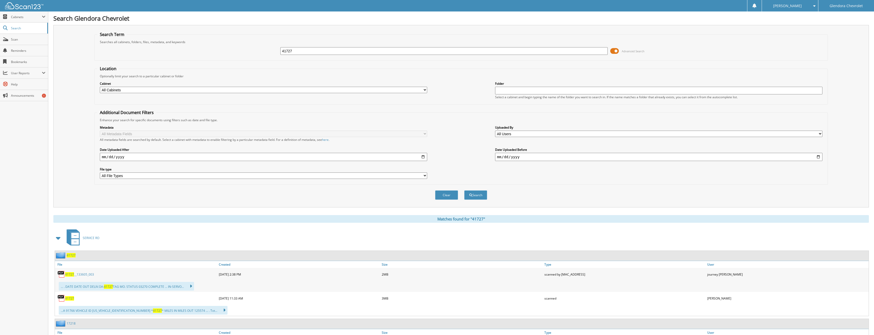
drag, startPoint x: 316, startPoint y: 54, endPoint x: 213, endPoint y: 56, distance: 102.9
click at [214, 56] on div "41727 Advanced Search" at bounding box center [461, 51] width 728 height 14
type input "41732"
click at [464, 190] on button "Search" at bounding box center [475, 194] width 23 height 9
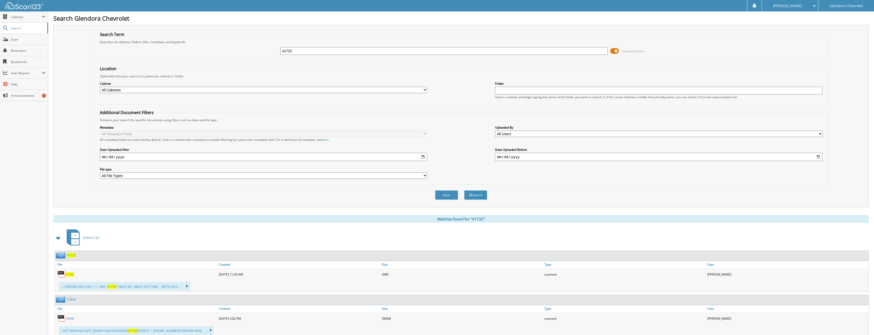
click at [69, 276] on span "41732" at bounding box center [69, 274] width 9 height 4
click at [69, 273] on span "41732" at bounding box center [69, 274] width 9 height 4
drag, startPoint x: 307, startPoint y: 52, endPoint x: 223, endPoint y: 54, distance: 83.5
click at [232, 55] on div "41732 Advanced Search" at bounding box center [461, 51] width 728 height 14
type input "41736"
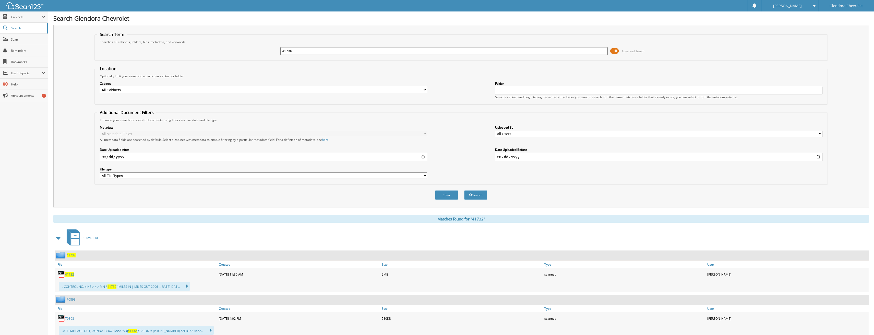
click at [464, 190] on button "Search" at bounding box center [475, 194] width 23 height 9
click at [69, 277] on span "41736" at bounding box center [69, 274] width 9 height 4
click at [69, 275] on span "41736" at bounding box center [69, 274] width 9 height 4
drag, startPoint x: 309, startPoint y: 54, endPoint x: 177, endPoint y: 57, distance: 131.8
click at [177, 57] on div "41736 Advanced Search" at bounding box center [461, 51] width 728 height 14
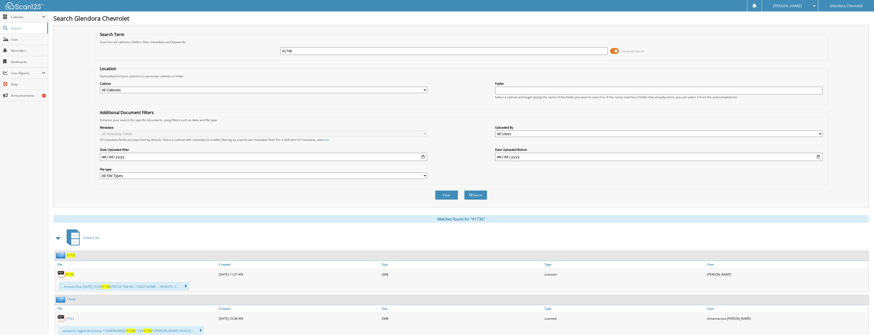
type input "41746"
click at [464, 190] on button "Search" at bounding box center [475, 194] width 23 height 9
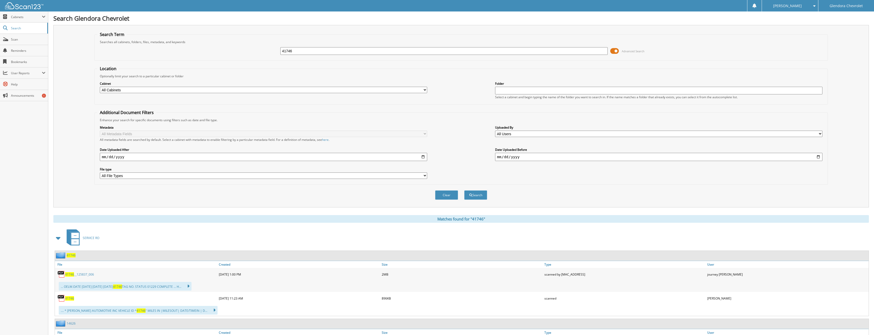
click at [69, 297] on span "41746" at bounding box center [69, 298] width 9 height 4
click at [69, 300] on span "41746" at bounding box center [69, 298] width 9 height 4
drag, startPoint x: 297, startPoint y: 49, endPoint x: 246, endPoint y: 53, distance: 51.2
click at [246, 53] on div "41746 Advanced Search" at bounding box center [461, 51] width 728 height 14
click at [21, 27] on span "Search" at bounding box center [28, 28] width 34 height 4
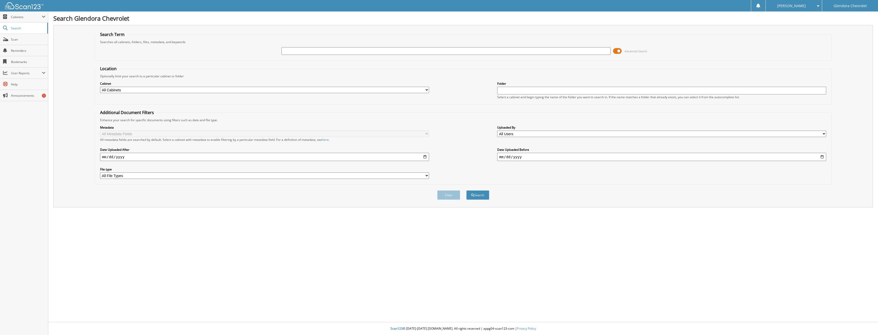
click at [18, 4] on img at bounding box center [24, 5] width 38 height 7
click at [293, 51] on input "text" at bounding box center [446, 51] width 329 height 8
type input "3055"
click at [466, 190] on button "Search" at bounding box center [477, 194] width 23 height 9
type input "3055"
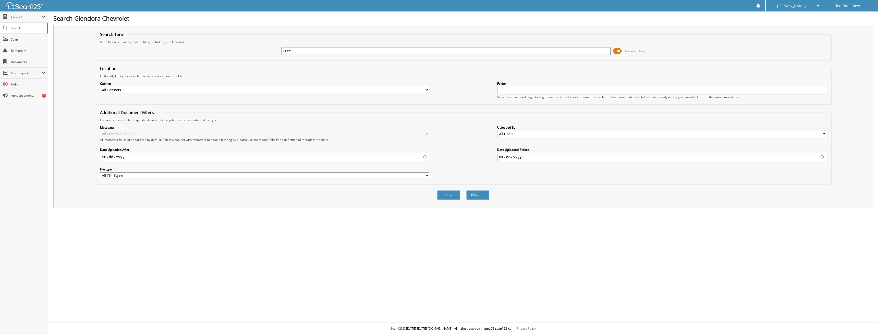
click at [466, 190] on button "Search" at bounding box center [477, 194] width 23 height 9
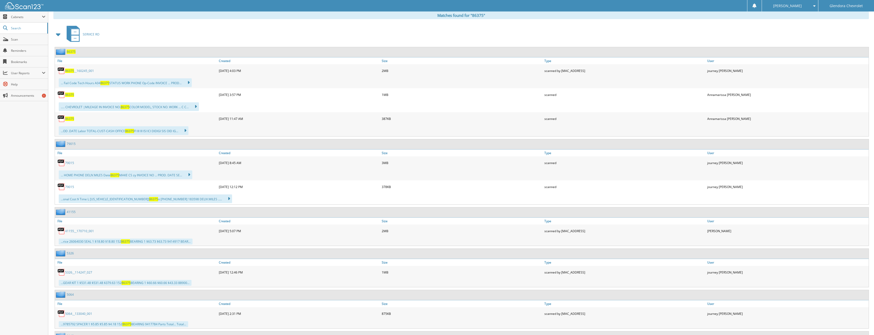
scroll to position [102, 0]
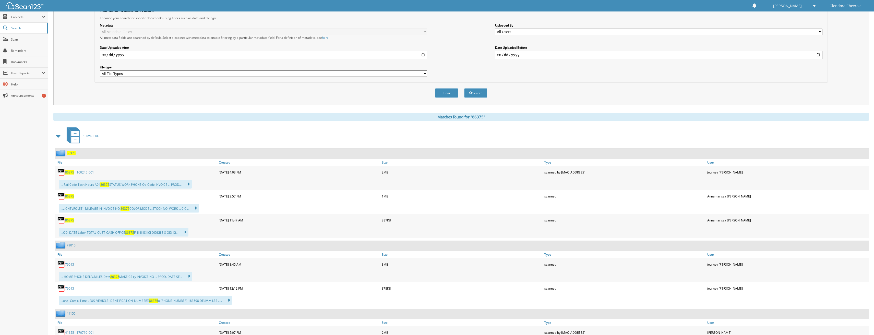
click at [226, 165] on link "Created" at bounding box center [299, 162] width 163 height 7
click at [226, 163] on link "Created" at bounding box center [299, 162] width 163 height 7
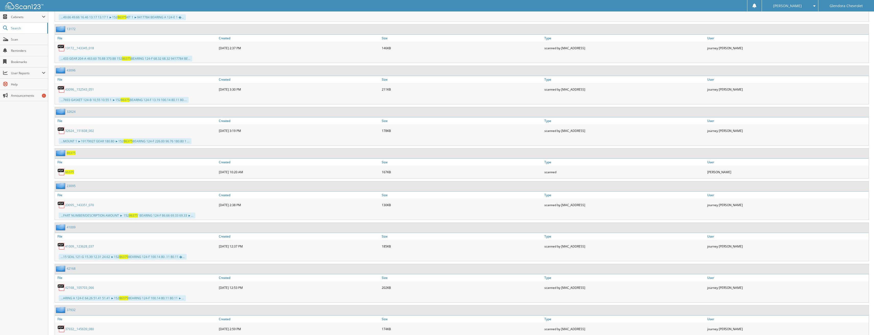
scroll to position [1072, 0]
click at [72, 172] on span "86375" at bounding box center [69, 172] width 9 height 4
click at [71, 172] on span "86375" at bounding box center [69, 172] width 9 height 4
click at [70, 171] on span "86375" at bounding box center [69, 172] width 9 height 4
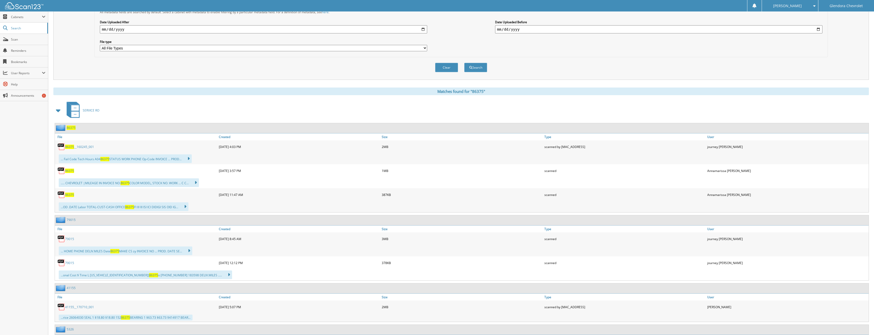
scroll to position [0, 0]
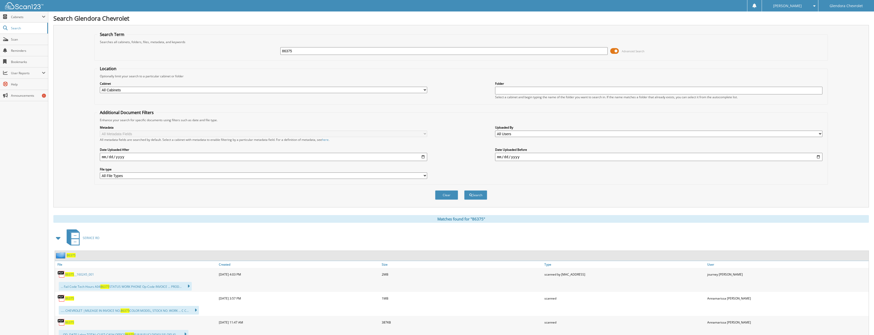
drag, startPoint x: 252, startPoint y: 54, endPoint x: 238, endPoint y: 54, distance: 13.5
click at [238, 54] on div "86375 Advanced Search" at bounding box center [461, 51] width 728 height 14
type input "86363"
click at [464, 190] on button "Search" at bounding box center [475, 194] width 23 height 9
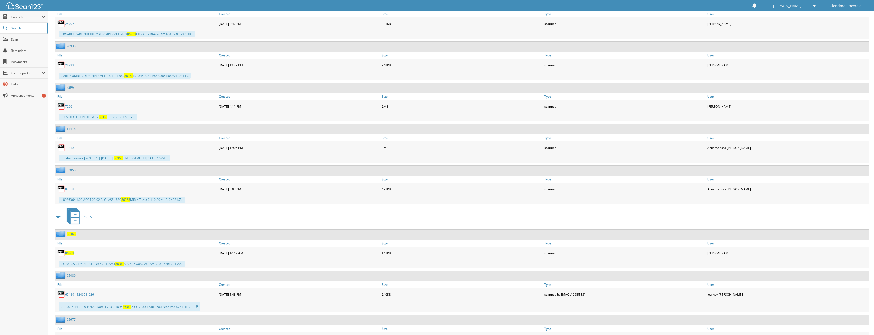
scroll to position [715, 0]
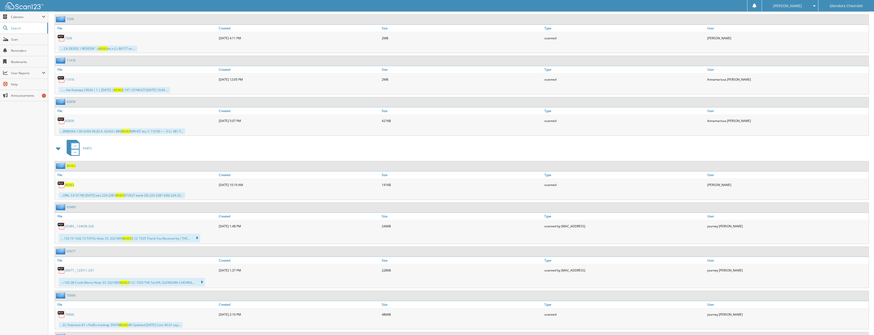
click at [71, 186] on span "86363" at bounding box center [69, 185] width 9 height 4
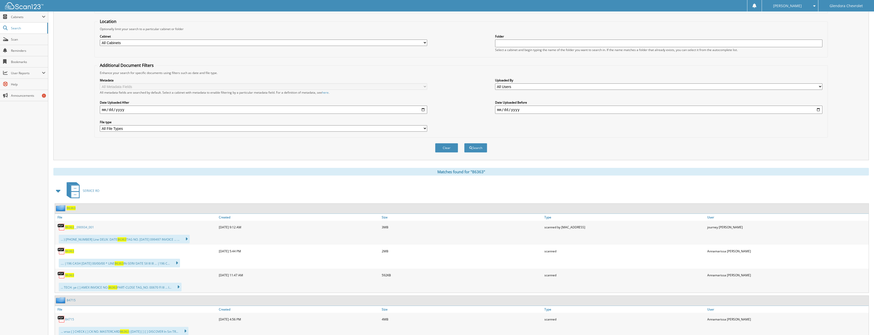
scroll to position [0, 0]
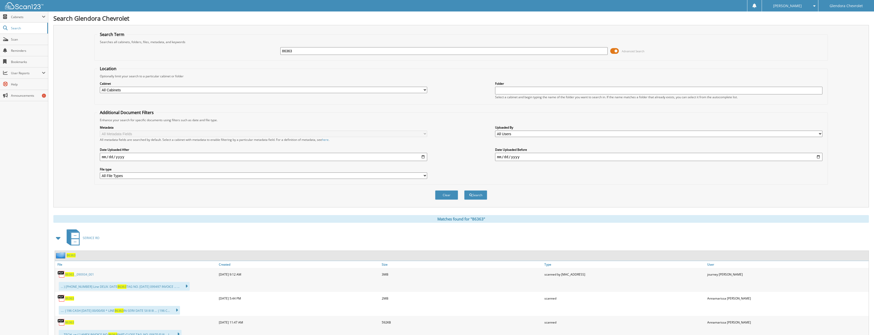
drag, startPoint x: 315, startPoint y: 51, endPoint x: 228, endPoint y: 55, distance: 87.4
click at [228, 55] on div "86363 Advanced Search" at bounding box center [461, 51] width 728 height 14
type input "86362"
click at [464, 190] on button "Search" at bounding box center [475, 194] width 23 height 9
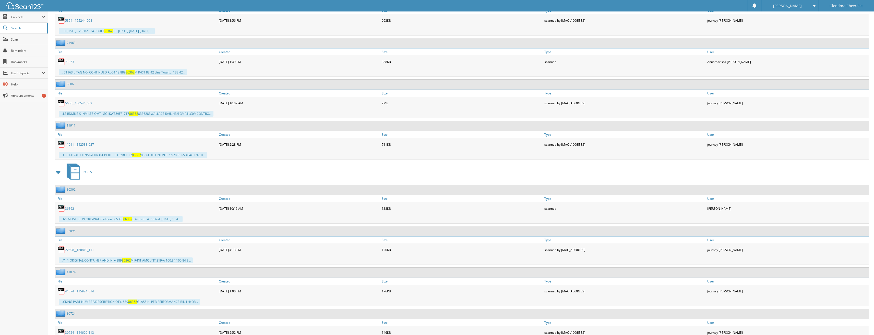
scroll to position [562, 0]
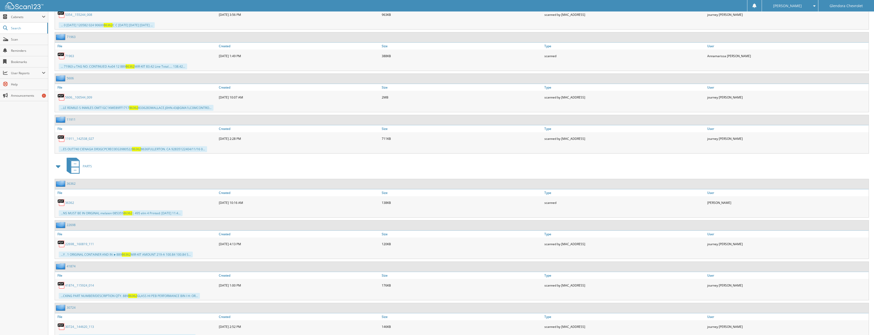
click at [72, 203] on link "36362" at bounding box center [69, 203] width 9 height 4
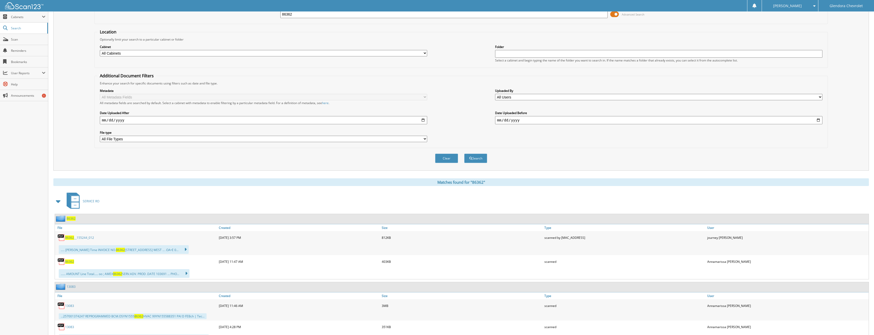
scroll to position [0, 0]
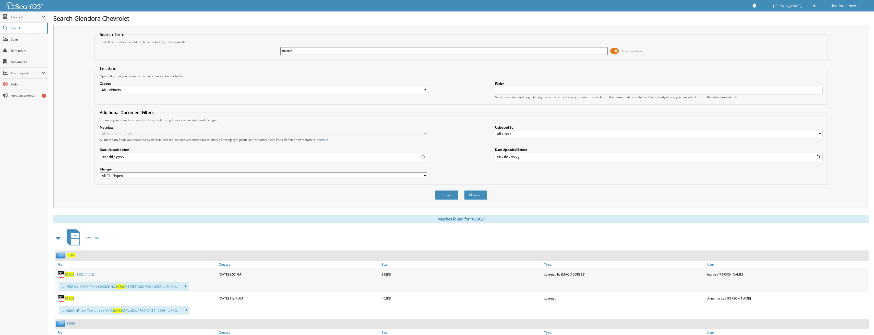
drag, startPoint x: 316, startPoint y: 51, endPoint x: 199, endPoint y: 50, distance: 117.7
click at [199, 50] on div "86362 Advanced Search" at bounding box center [461, 51] width 728 height 14
type input "86326"
click at [464, 190] on button "Search" at bounding box center [475, 194] width 23 height 9
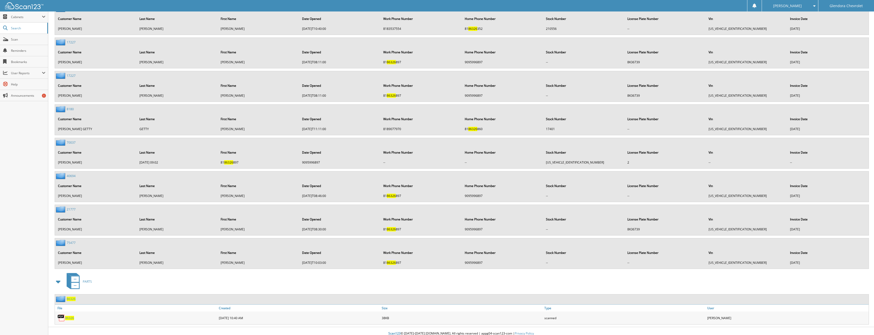
scroll to position [1131, 0]
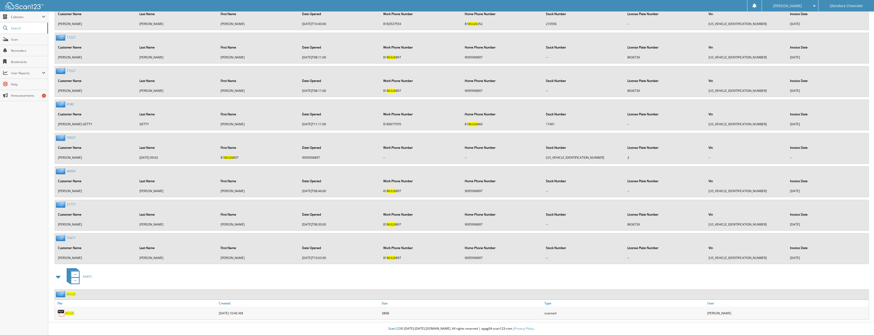
click at [70, 314] on span "86326" at bounding box center [69, 313] width 9 height 4
click at [72, 314] on span "86326" at bounding box center [69, 313] width 9 height 4
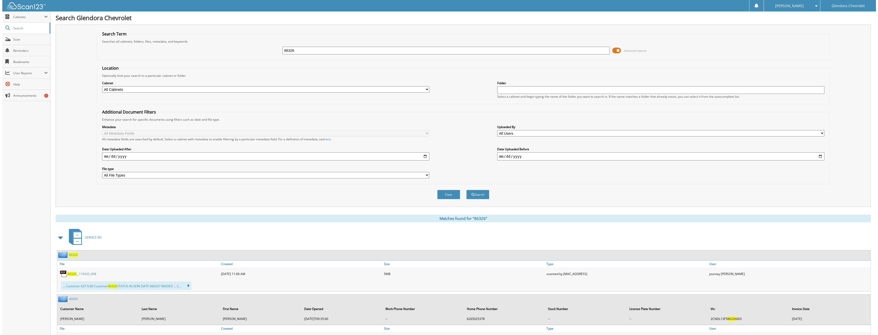
scroll to position [0, 0]
drag, startPoint x: 299, startPoint y: 51, endPoint x: 209, endPoint y: 49, distance: 90.1
click at [216, 52] on div "86326 Advanced Search" at bounding box center [461, 51] width 728 height 14
type input "86330"
click at [59, 239] on span at bounding box center [58, 238] width 7 height 9
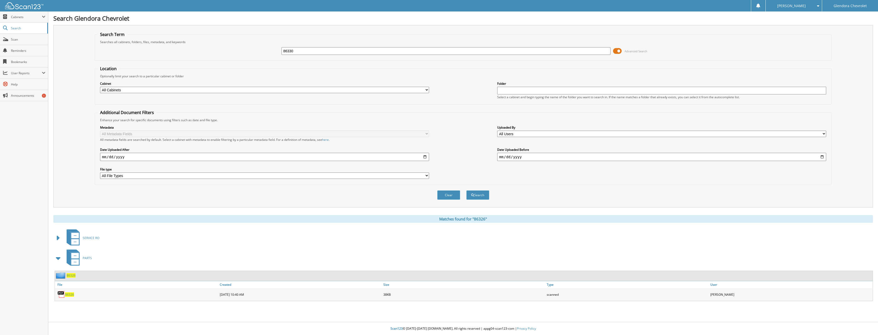
click at [482, 196] on button "Search" at bounding box center [477, 194] width 23 height 9
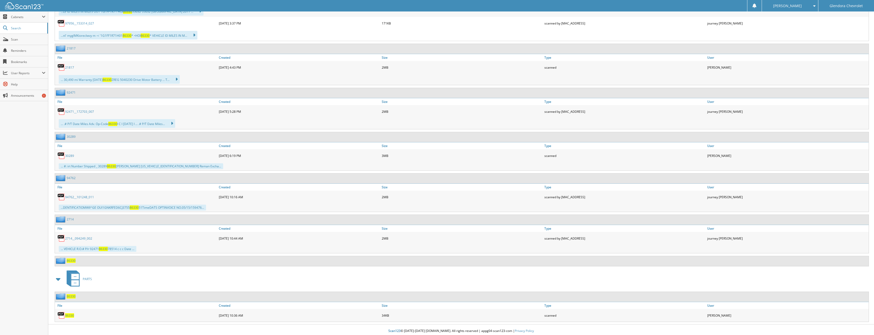
scroll to position [519, 0]
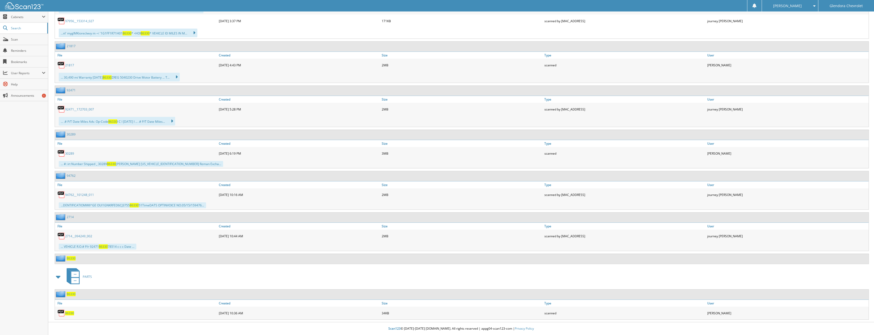
click at [72, 312] on span "86330" at bounding box center [69, 313] width 9 height 4
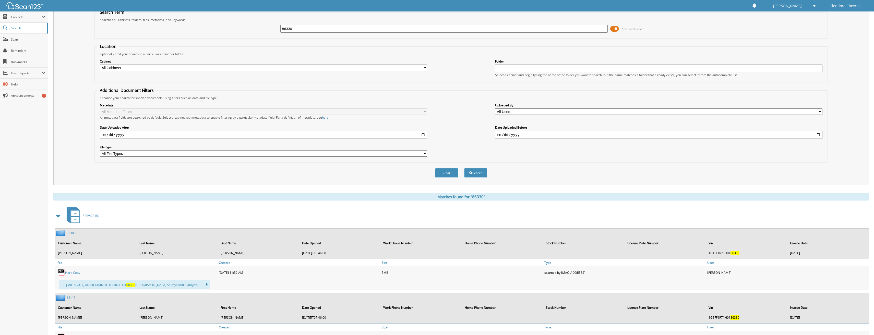
scroll to position [0, 0]
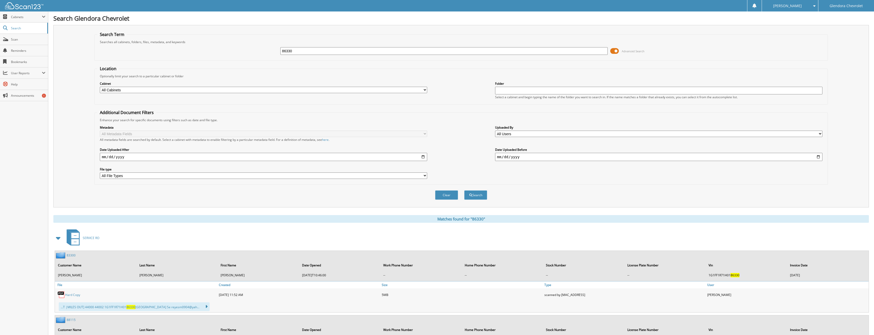
drag, startPoint x: 305, startPoint y: 49, endPoint x: 259, endPoint y: 53, distance: 46.6
click at [259, 53] on div "86330 Advanced Search" at bounding box center [461, 51] width 728 height 14
type input "86279"
click at [464, 190] on button "Search" at bounding box center [475, 194] width 23 height 9
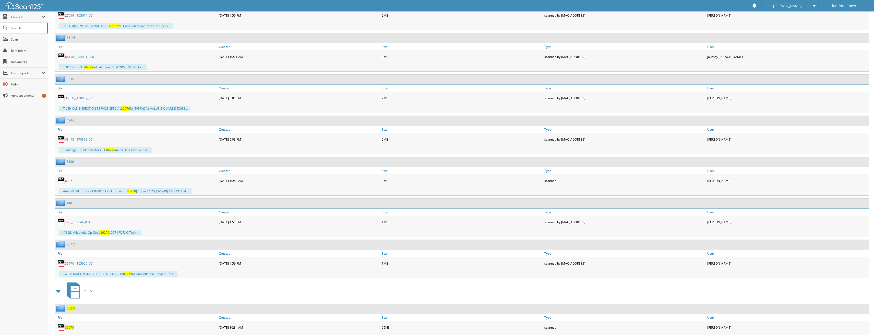
scroll to position [791, 0]
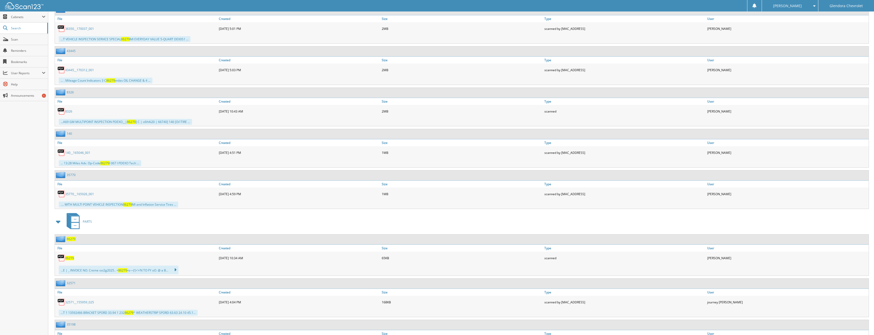
click at [67, 259] on span "86279" at bounding box center [69, 258] width 9 height 4
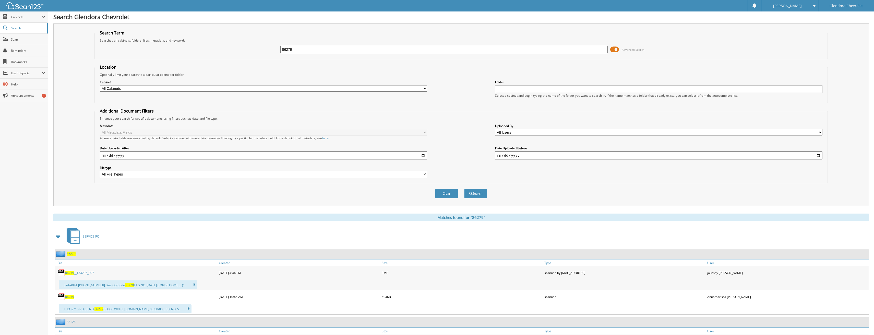
scroll to position [0, 0]
drag, startPoint x: 303, startPoint y: 49, endPoint x: 228, endPoint y: 55, distance: 74.8
click at [229, 55] on div "86279 Advanced Search" at bounding box center [461, 51] width 728 height 14
type input "40844"
click at [464, 190] on button "Search" at bounding box center [475, 194] width 23 height 9
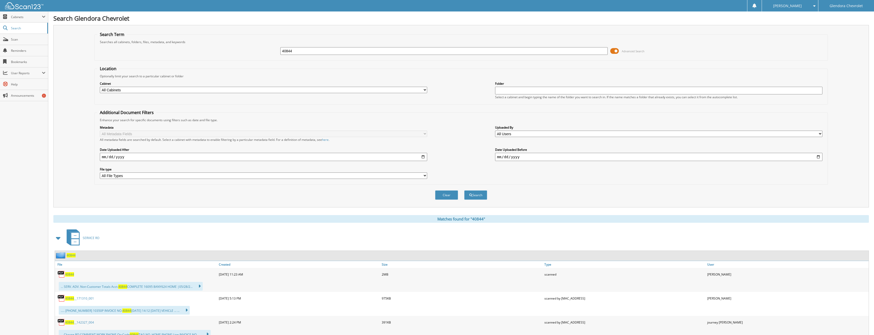
click at [70, 274] on span "40844" at bounding box center [69, 274] width 9 height 4
drag, startPoint x: 338, startPoint y: 52, endPoint x: 244, endPoint y: 49, distance: 94.0
click at [244, 49] on div "40844 Advanced Search" at bounding box center [461, 51] width 728 height 14
type input "40982"
click at [464, 190] on button "Search" at bounding box center [475, 194] width 23 height 9
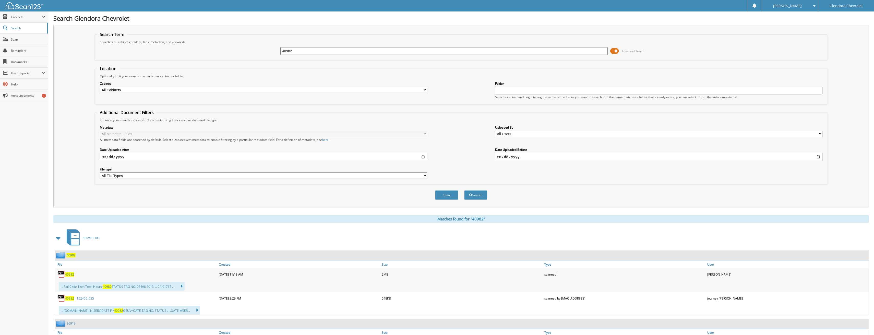
click at [70, 276] on span "40982" at bounding box center [69, 274] width 9 height 4
click at [245, 53] on div "40982 Advanced Search" at bounding box center [461, 51] width 728 height 14
type input "40992"
click at [464, 190] on button "Search" at bounding box center [475, 194] width 23 height 9
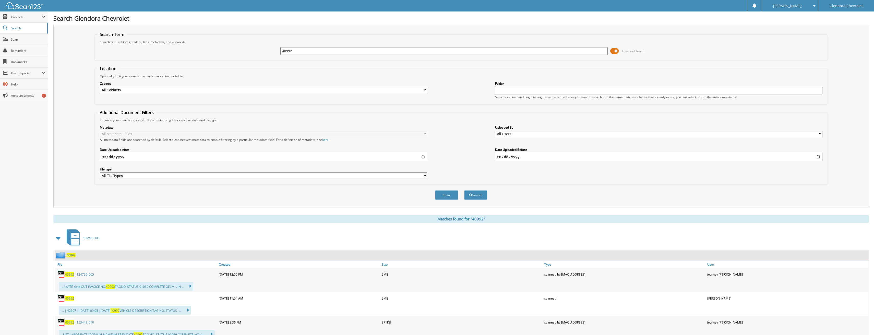
scroll to position [26, 0]
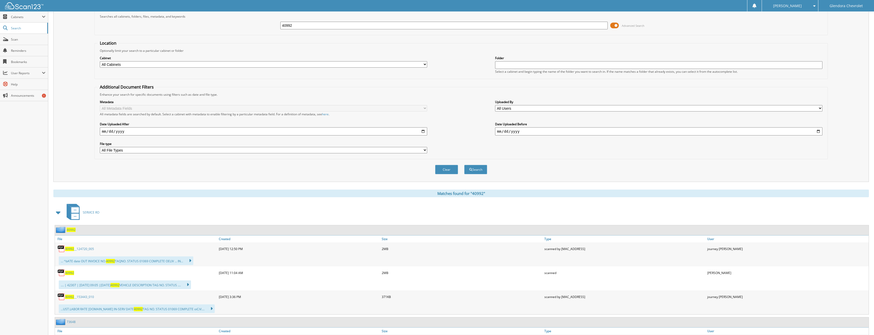
click at [72, 273] on span "40992" at bounding box center [69, 273] width 9 height 4
drag, startPoint x: 317, startPoint y: 29, endPoint x: 228, endPoint y: 29, distance: 89.1
click at [228, 29] on div "40992 Advanced Search" at bounding box center [461, 26] width 728 height 14
type input "41011"
click at [464, 165] on button "Search" at bounding box center [475, 169] width 23 height 9
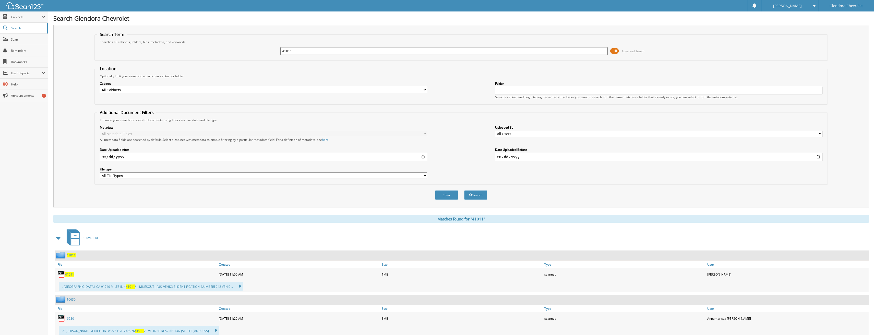
click at [71, 275] on span "41011" at bounding box center [69, 274] width 9 height 4
click at [71, 274] on span "41011" at bounding box center [69, 274] width 9 height 4
drag, startPoint x: 302, startPoint y: 52, endPoint x: 220, endPoint y: 47, distance: 82.6
click at [220, 47] on div "41011 Advanced Search" at bounding box center [461, 51] width 728 height 14
type input "41019"
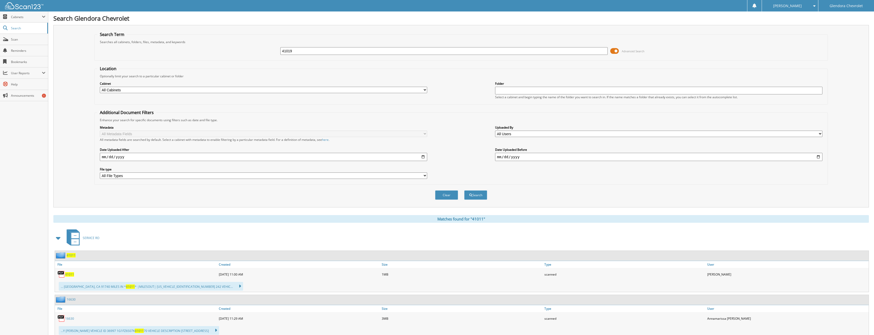
click at [464, 190] on button "Search" at bounding box center [475, 194] width 23 height 9
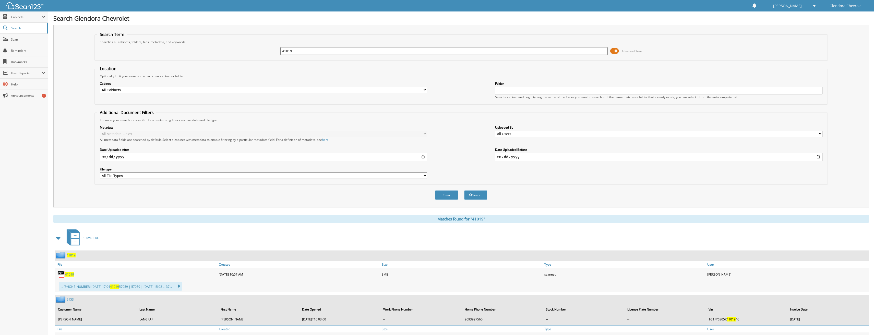
click at [67, 274] on span "41019" at bounding box center [69, 274] width 9 height 4
drag, startPoint x: 289, startPoint y: 51, endPoint x: 250, endPoint y: 53, distance: 39.1
click at [251, 53] on div "41019 Advanced Search" at bounding box center [461, 51] width 728 height 14
type input "41030"
click at [464, 190] on button "Search" at bounding box center [475, 194] width 23 height 9
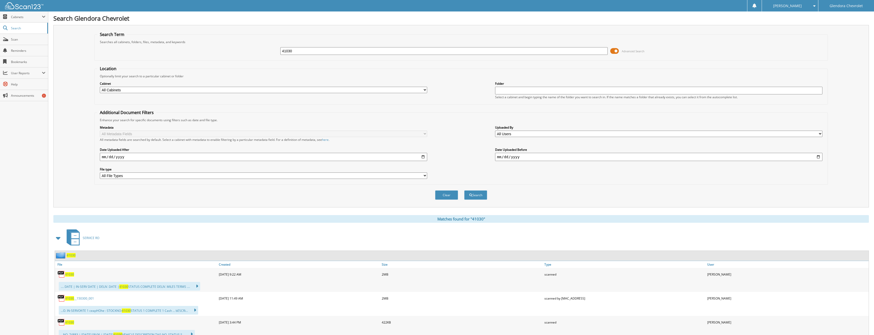
click at [69, 274] on span "41030" at bounding box center [69, 274] width 9 height 4
drag, startPoint x: 352, startPoint y: 55, endPoint x: 214, endPoint y: 55, distance: 138.1
click at [214, 55] on div "41030 Advanced Search" at bounding box center [461, 51] width 728 height 14
drag, startPoint x: 312, startPoint y: 51, endPoint x: 223, endPoint y: 52, distance: 88.3
click at [223, 52] on div "41030 Advanced Search" at bounding box center [461, 51] width 728 height 14
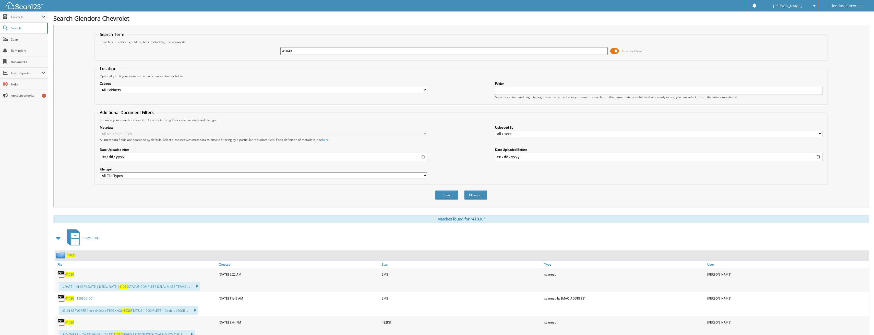
type input "41043"
click at [464, 190] on button "Search" at bounding box center [475, 194] width 23 height 9
click at [69, 298] on span "41043" at bounding box center [69, 298] width 9 height 4
click at [68, 323] on span "41043" at bounding box center [69, 322] width 9 height 4
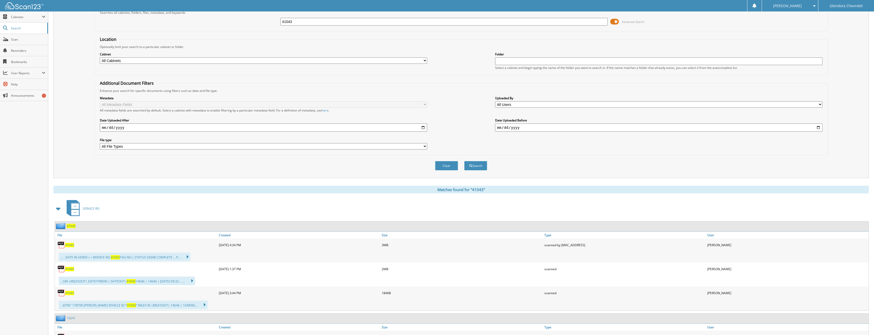
scroll to position [102, 0]
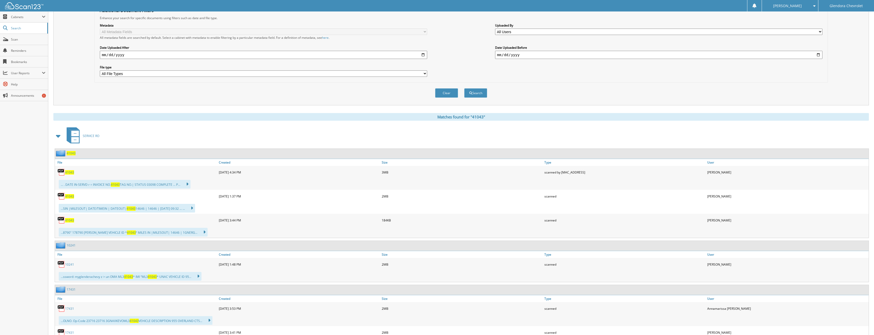
click at [69, 222] on span "41043" at bounding box center [69, 220] width 9 height 4
click at [67, 222] on span "41043" at bounding box center [69, 220] width 9 height 4
click at [68, 221] on span "41043" at bounding box center [69, 220] width 9 height 4
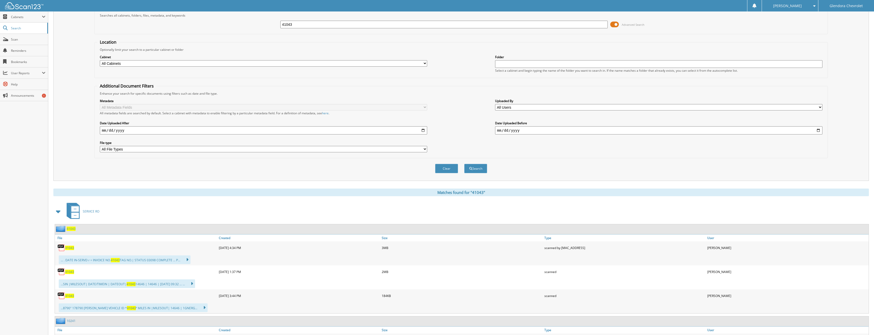
scroll to position [0, 0]
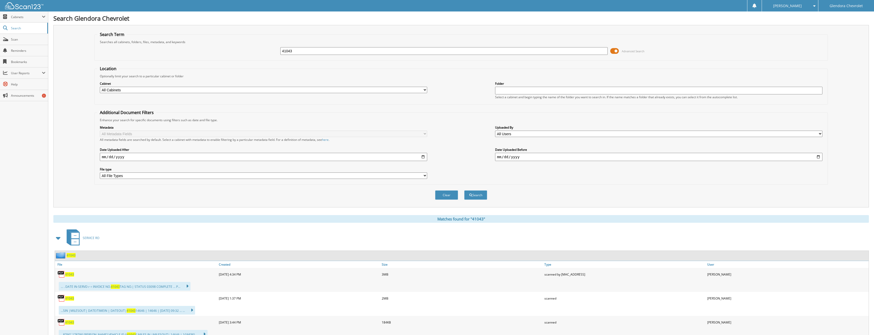
drag, startPoint x: 293, startPoint y: 52, endPoint x: 250, endPoint y: 55, distance: 43.0
click at [250, 55] on div "41043 Advanced Search" at bounding box center [461, 51] width 728 height 14
type input "40604"
click at [464, 190] on button "Search" at bounding box center [475, 194] width 23 height 9
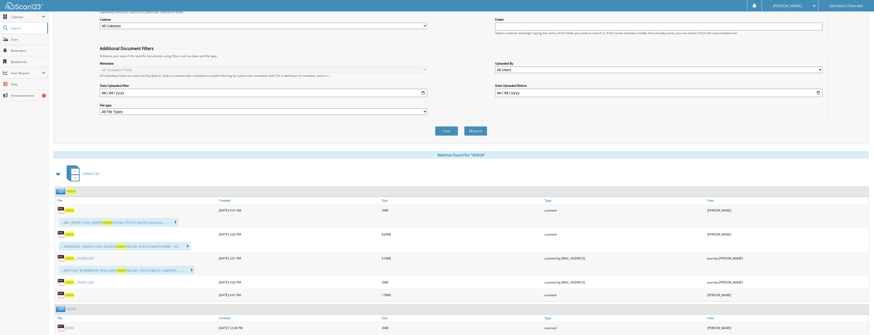
scroll to position [77, 0]
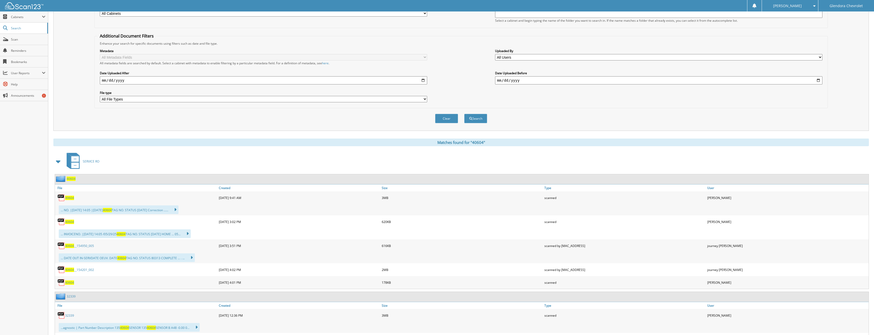
click at [70, 223] on span "40604" at bounding box center [69, 222] width 9 height 4
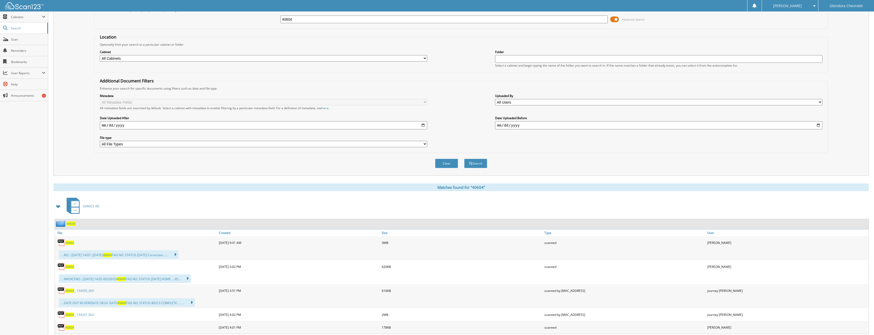
scroll to position [0, 0]
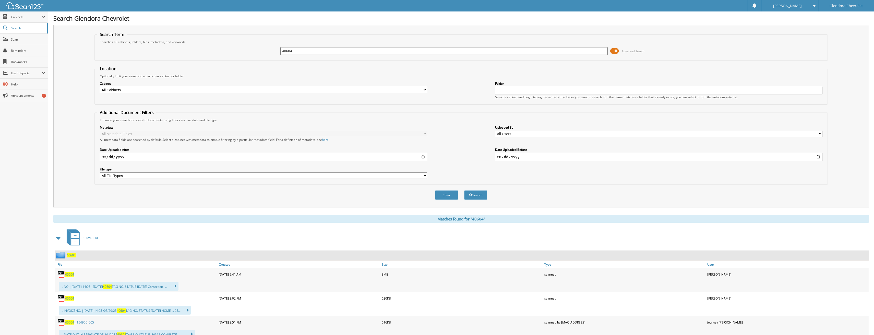
drag, startPoint x: 300, startPoint y: 52, endPoint x: 244, endPoint y: 54, distance: 56.2
click at [244, 54] on div "40604 Advanced Search" at bounding box center [461, 51] width 728 height 14
type input "40060"
click at [464, 190] on button "Search" at bounding box center [475, 194] width 23 height 9
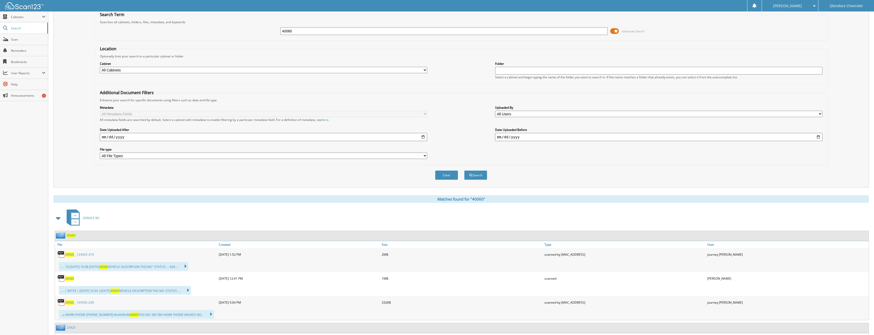
scroll to position [26, 0]
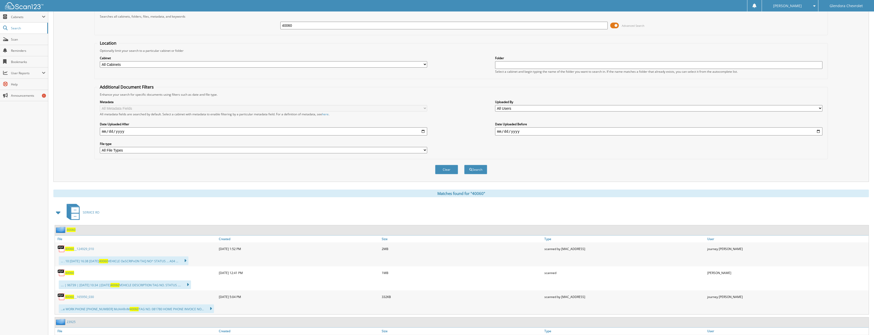
click at [71, 274] on span "40060" at bounding box center [69, 273] width 9 height 4
click at [72, 272] on span "40060" at bounding box center [69, 273] width 9 height 4
drag, startPoint x: 309, startPoint y: 27, endPoint x: 221, endPoint y: 26, distance: 88.6
click at [221, 26] on div "40060 Advanced Search" at bounding box center [461, 26] width 728 height 14
type input "40862"
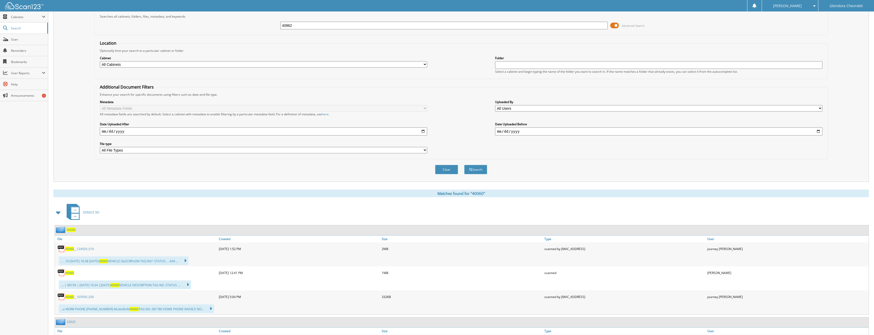
click at [464, 165] on button "Search" at bounding box center [475, 169] width 23 height 9
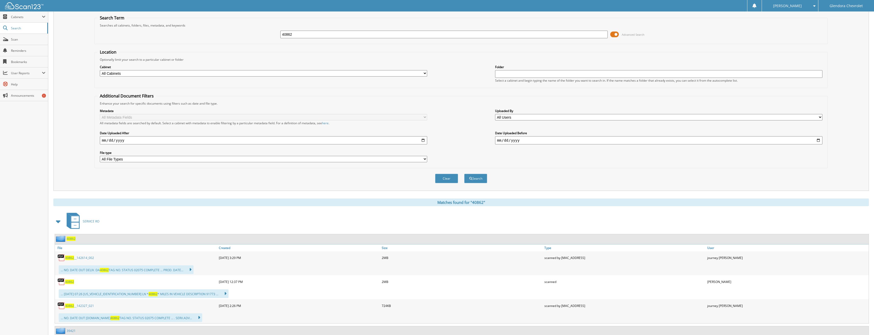
scroll to position [26, 0]
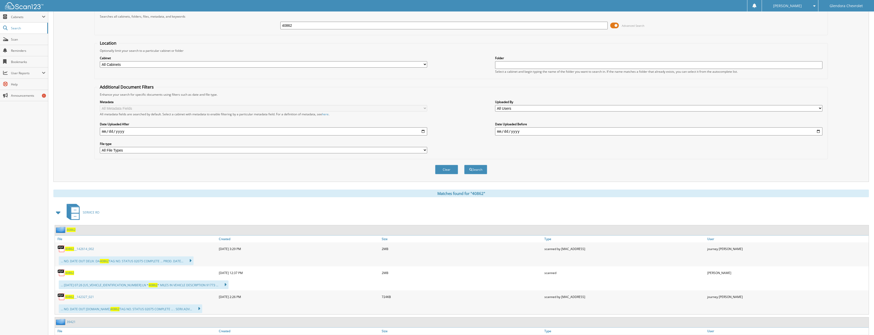
click at [68, 273] on span "40862" at bounding box center [69, 273] width 9 height 4
drag, startPoint x: 302, startPoint y: 28, endPoint x: 249, endPoint y: 23, distance: 53.6
click at [252, 25] on div "40862 Advanced Search" at bounding box center [461, 26] width 728 height 14
type input "40966"
click at [464, 165] on button "Search" at bounding box center [475, 169] width 23 height 9
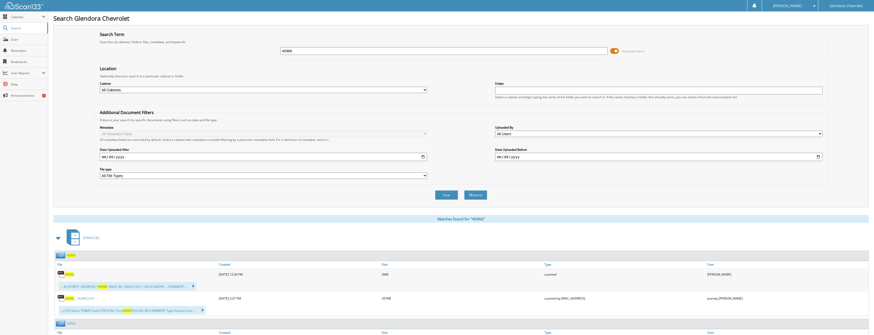
click at [68, 273] on span "40966" at bounding box center [69, 274] width 9 height 4
drag, startPoint x: 326, startPoint y: 50, endPoint x: 218, endPoint y: 49, distance: 108.0
click at [218, 49] on div "40966 Advanced Search" at bounding box center [461, 51] width 728 height 14
type input "41022"
click at [464, 190] on button "Search" at bounding box center [475, 194] width 23 height 9
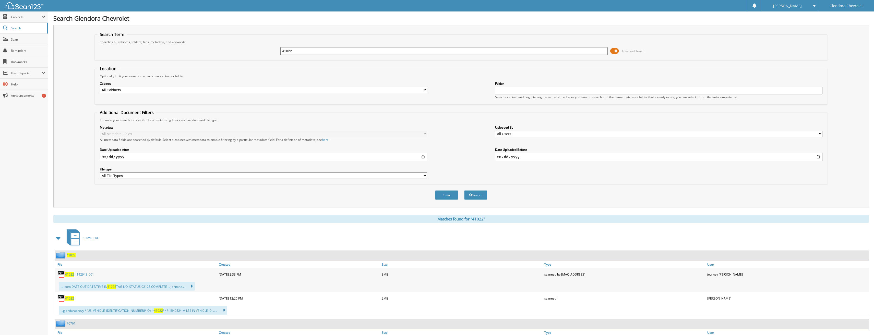
click at [75, 275] on link "41022 __142943_001" at bounding box center [79, 274] width 29 height 4
click at [68, 298] on span "41022" at bounding box center [69, 298] width 9 height 4
click at [68, 297] on span "41022" at bounding box center [69, 298] width 9 height 4
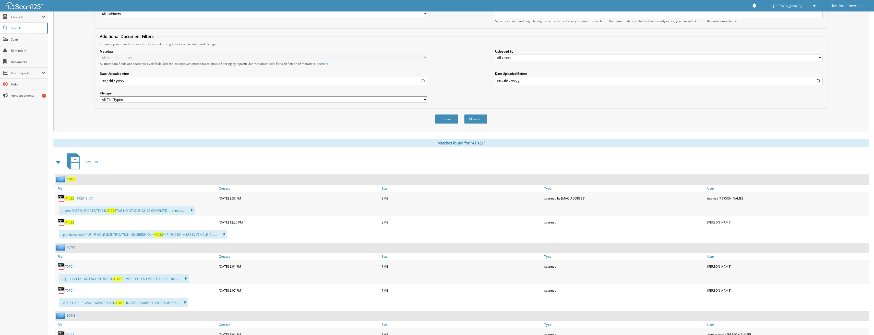
scroll to position [77, 0]
click at [71, 222] on span "41022" at bounding box center [69, 222] width 9 height 4
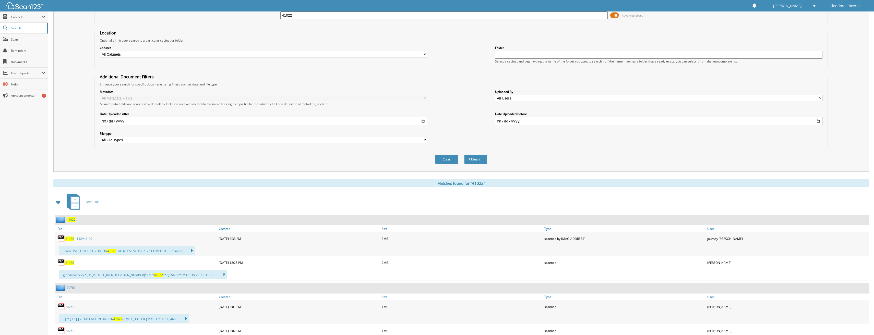
scroll to position [0, 0]
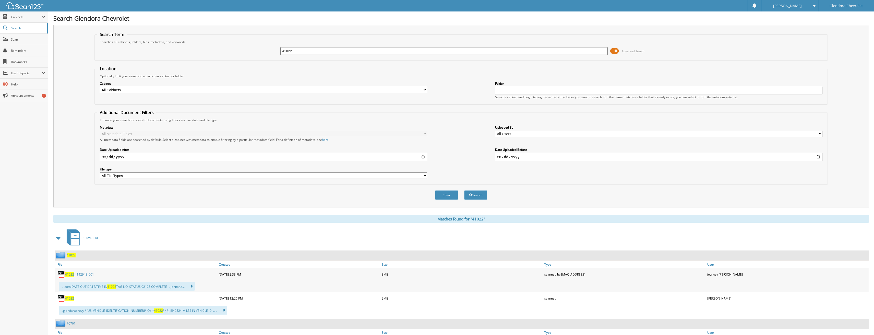
drag, startPoint x: 303, startPoint y: 51, endPoint x: 235, endPoint y: 51, distance: 67.7
click at [235, 51] on div "41022 Advanced Search" at bounding box center [461, 51] width 728 height 14
type input "41035"
click at [464, 190] on button "Search" at bounding box center [475, 194] width 23 height 9
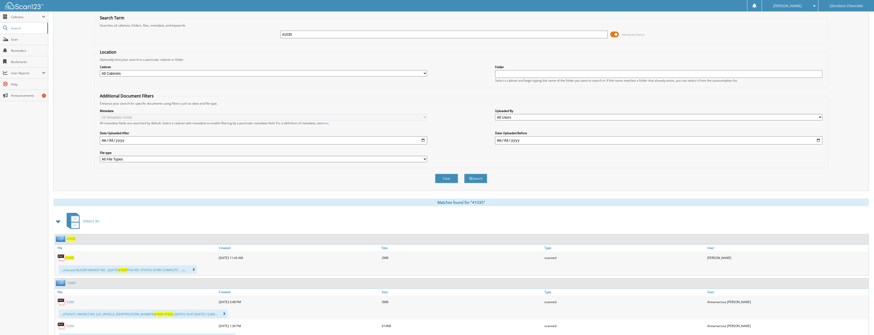
scroll to position [26, 0]
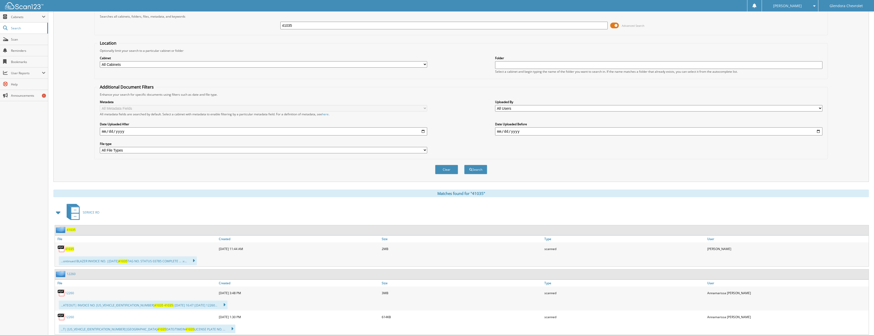
click at [68, 249] on span "41035" at bounding box center [69, 249] width 9 height 4
drag, startPoint x: 313, startPoint y: 27, endPoint x: 213, endPoint y: 28, distance: 100.1
click at [213, 28] on div "41035 Advanced Search" at bounding box center [461, 26] width 728 height 14
type input "41042"
click at [464, 165] on button "Search" at bounding box center [475, 169] width 23 height 9
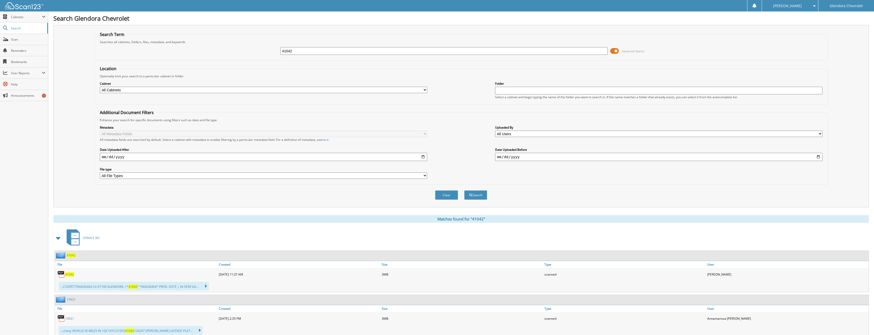
click at [66, 274] on span "41042" at bounding box center [69, 274] width 9 height 4
drag, startPoint x: 289, startPoint y: 50, endPoint x: 234, endPoint y: 49, distance: 55.2
click at [234, 49] on div "41042 Advanced Search" at bounding box center [461, 51] width 728 height 14
type input "41052"
click at [464, 190] on button "Search" at bounding box center [475, 194] width 23 height 9
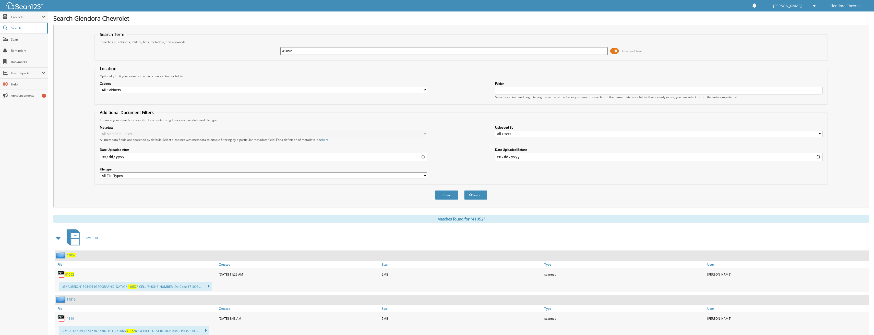
click at [69, 275] on span "41052" at bounding box center [69, 274] width 9 height 4
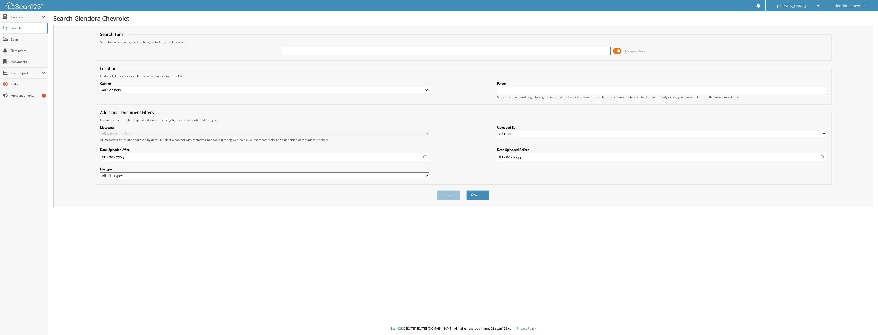
click at [380, 50] on input "text" at bounding box center [446, 51] width 329 height 8
type input "36951"
click at [466, 190] on button "Search" at bounding box center [477, 194] width 23 height 9
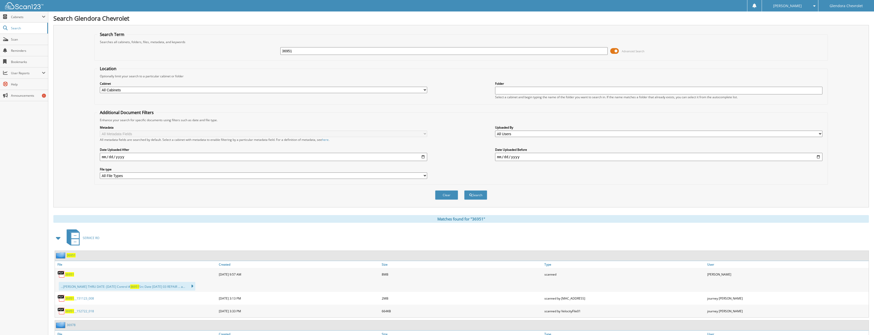
click at [71, 274] on span "36951" at bounding box center [69, 274] width 9 height 4
drag, startPoint x: 296, startPoint y: 52, endPoint x: 242, endPoint y: 52, distance: 53.4
click at [243, 52] on div "36951 Advanced Search" at bounding box center [461, 51] width 728 height 14
type input "38612"
click at [464, 190] on button "Search" at bounding box center [475, 194] width 23 height 9
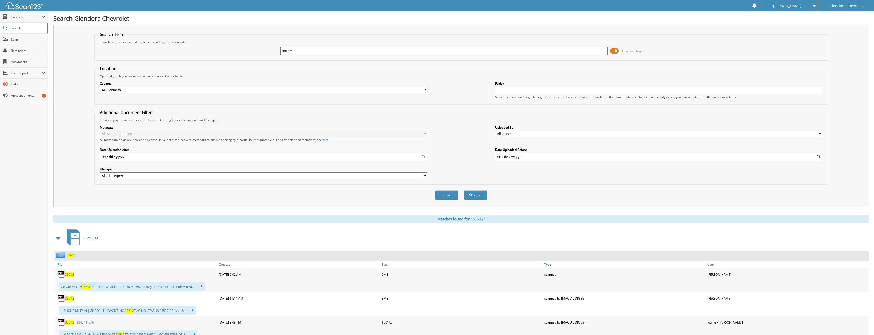
click at [71, 274] on span "38612" at bounding box center [69, 274] width 9 height 4
drag, startPoint x: 306, startPoint y: 54, endPoint x: 251, endPoint y: 53, distance: 54.9
click at [251, 53] on div "38612 Advanced Search" at bounding box center [461, 51] width 728 height 14
type input "40628"
click at [464, 190] on button "Search" at bounding box center [475, 194] width 23 height 9
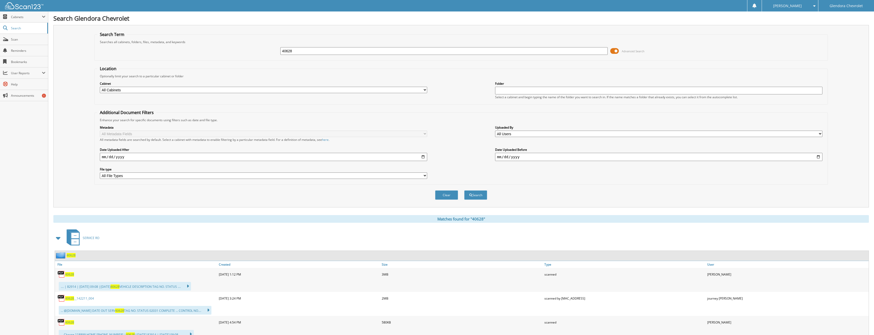
click at [72, 274] on span "40628" at bounding box center [69, 274] width 9 height 4
click at [243, 54] on div "40628 Advanced Search" at bounding box center [461, 51] width 728 height 14
type input "40927"
click at [464, 190] on button "Search" at bounding box center [475, 194] width 23 height 9
click at [67, 274] on span "40927" at bounding box center [69, 274] width 9 height 4
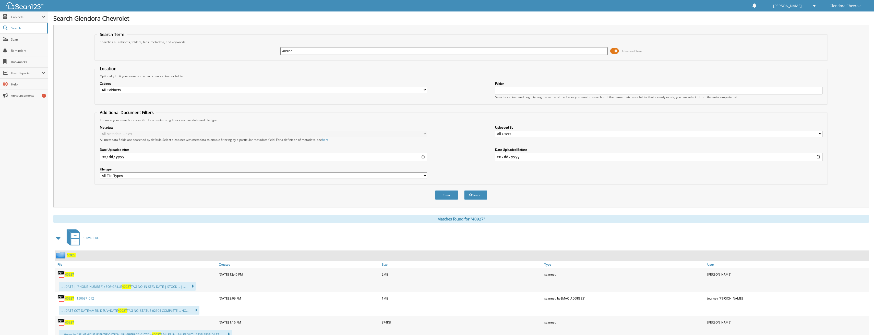
drag, startPoint x: 244, startPoint y: 54, endPoint x: 163, endPoint y: 64, distance: 82.3
click at [163, 64] on form "Search Term Searches all cabinets, folders, files, metadata, and keywords 40927…" at bounding box center [460, 119] width 733 height 174
type input "40962"
click at [464, 190] on button "Search" at bounding box center [475, 194] width 23 height 9
click at [71, 272] on div "40962" at bounding box center [136, 274] width 163 height 10
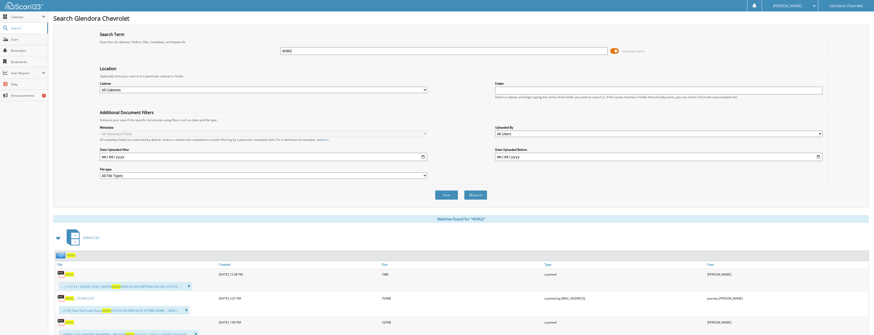
click at [71, 274] on span "40962" at bounding box center [69, 274] width 9 height 4
drag, startPoint x: 325, startPoint y: 50, endPoint x: 250, endPoint y: 48, distance: 75.8
click at [250, 48] on div "40962 Advanced Search" at bounding box center [461, 51] width 728 height 14
type input "40981"
click at [464, 190] on button "Search" at bounding box center [475, 194] width 23 height 9
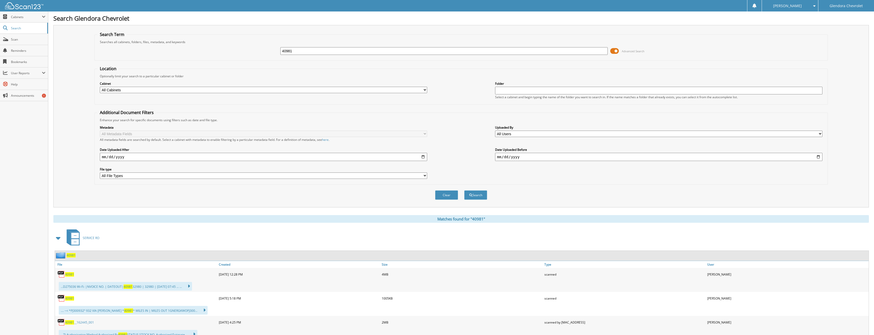
click at [71, 274] on span "40981" at bounding box center [69, 274] width 9 height 4
drag, startPoint x: 307, startPoint y: 51, endPoint x: 265, endPoint y: 51, distance: 42.4
click at [265, 51] on div "40981 Advanced Search" at bounding box center [461, 51] width 728 height 14
type input "41005"
click at [464, 190] on button "Search" at bounding box center [475, 194] width 23 height 9
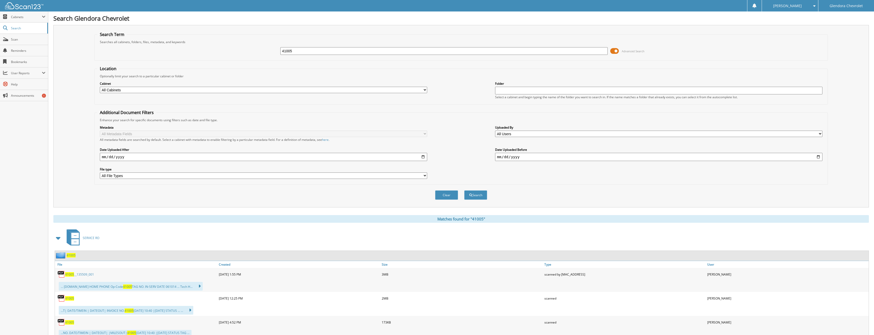
scroll to position [26, 0]
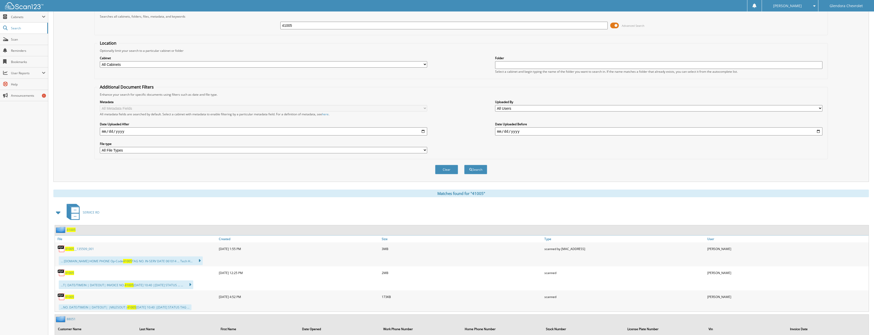
click at [70, 272] on span "41005" at bounding box center [69, 273] width 9 height 4
drag, startPoint x: 235, startPoint y: 26, endPoint x: 196, endPoint y: 26, distance: 39.3
click at [198, 25] on div "41005 Advanced Search" at bounding box center [461, 26] width 728 height 14
type input "41009"
click at [464, 165] on button "Search" at bounding box center [475, 169] width 23 height 9
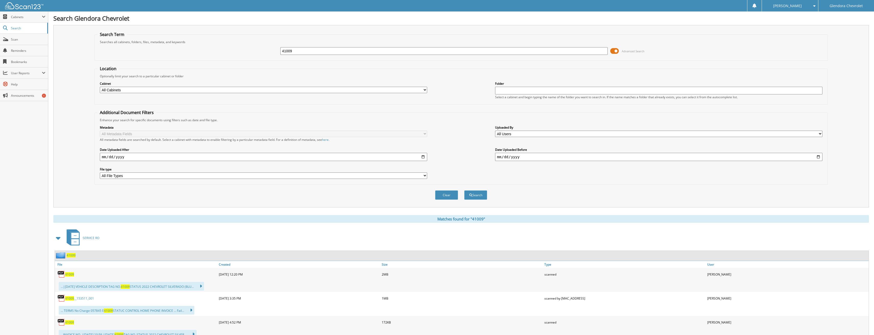
click at [68, 276] on span "41009" at bounding box center [69, 274] width 9 height 4
drag, startPoint x: 331, startPoint y: 52, endPoint x: 222, endPoint y: 49, distance: 109.3
click at [222, 49] on div "41009 Advanced Search" at bounding box center [461, 51] width 728 height 14
type input "40639"
click at [464, 190] on button "Search" at bounding box center [475, 194] width 23 height 9
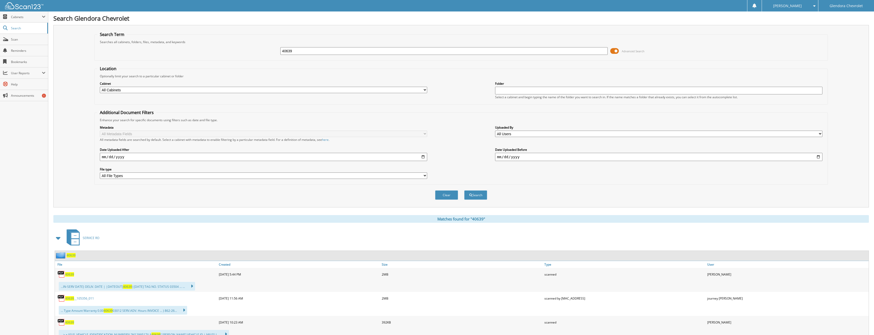
click at [67, 274] on span "40639" at bounding box center [69, 274] width 9 height 4
click at [72, 275] on span "40639" at bounding box center [69, 274] width 9 height 4
drag, startPoint x: 310, startPoint y: 48, endPoint x: 224, endPoint y: 49, distance: 85.8
click at [224, 49] on div "40639 Advanced Search" at bounding box center [461, 51] width 728 height 14
type input "40864"
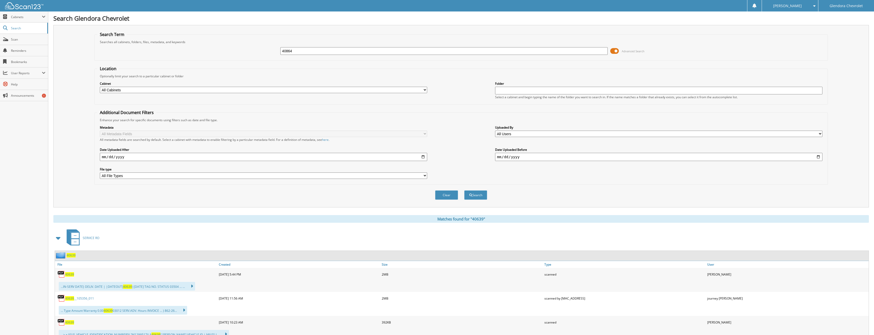
click at [464, 190] on button "Search" at bounding box center [475, 194] width 23 height 9
click at [71, 273] on span "40864" at bounding box center [69, 274] width 9 height 4
drag, startPoint x: 297, startPoint y: 52, endPoint x: 250, endPoint y: 49, distance: 47.1
click at [259, 54] on div "40864 Advanced Search" at bounding box center [461, 51] width 728 height 14
type input "40896"
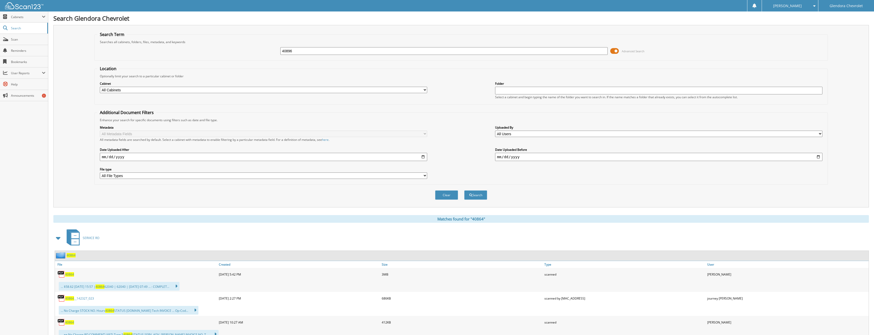
click at [464, 190] on button "Search" at bounding box center [475, 194] width 23 height 9
click at [74, 274] on link "40896" at bounding box center [69, 274] width 9 height 4
click at [71, 275] on span "40896" at bounding box center [69, 274] width 9 height 4
drag, startPoint x: 259, startPoint y: 44, endPoint x: 194, endPoint y: 44, distance: 64.8
click at [195, 44] on div "40896 Advanced Search" at bounding box center [461, 51] width 728 height 14
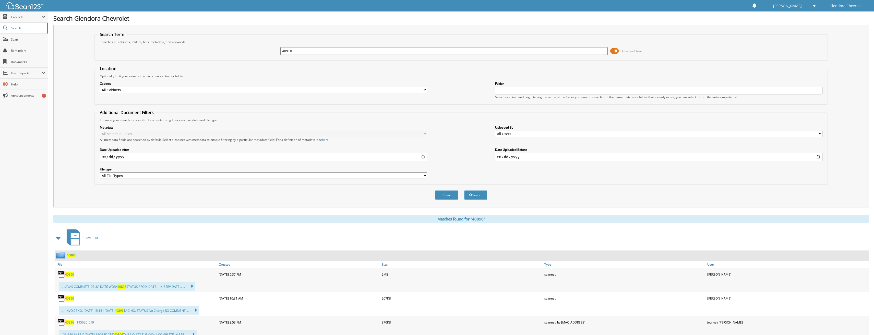
type input "40910"
click at [464, 190] on button "Search" at bounding box center [475, 194] width 23 height 9
click at [67, 274] on span "40910" at bounding box center [69, 274] width 9 height 4
drag, startPoint x: 261, startPoint y: 47, endPoint x: 239, endPoint y: 44, distance: 22.4
click at [239, 44] on div "40910 Advanced Search" at bounding box center [461, 51] width 728 height 14
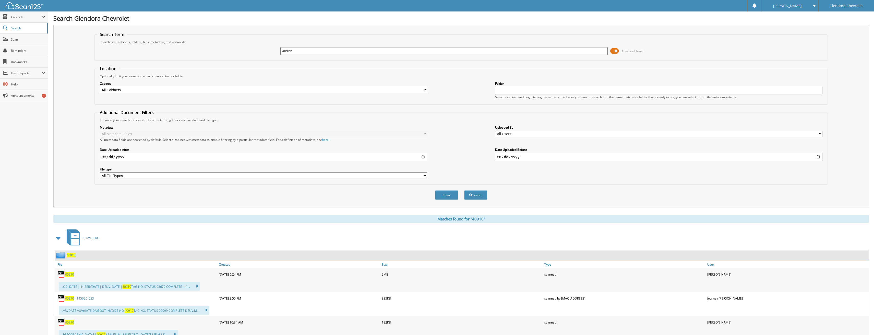
type input "40922"
click at [464, 190] on button "Search" at bounding box center [475, 194] width 23 height 9
click at [70, 273] on span "40922" at bounding box center [69, 274] width 9 height 4
drag, startPoint x: 302, startPoint y: 52, endPoint x: 242, endPoint y: 53, distance: 60.3
click at [242, 53] on div "40922 Advanced Search" at bounding box center [461, 51] width 728 height 14
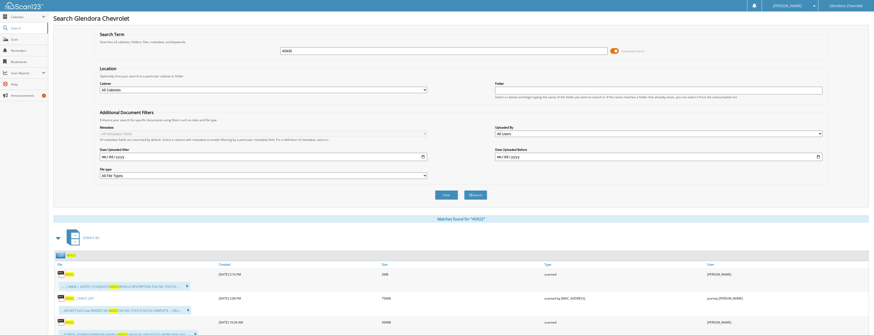
type input "40930"
click at [464, 190] on button "Search" at bounding box center [475, 194] width 23 height 9
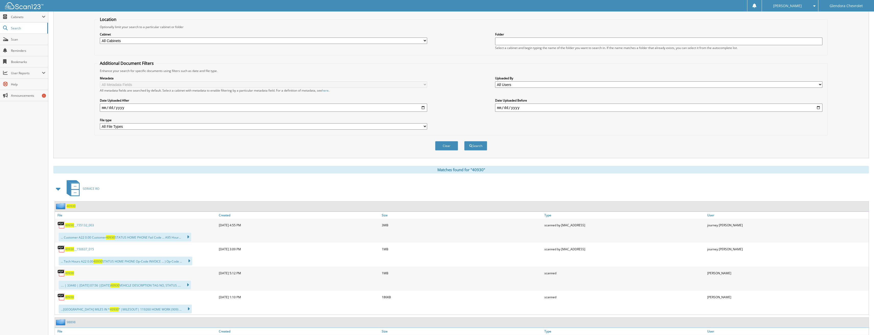
scroll to position [51, 0]
click at [72, 273] on span "40930" at bounding box center [69, 271] width 9 height 4
